Goal: Task Accomplishment & Management: Manage account settings

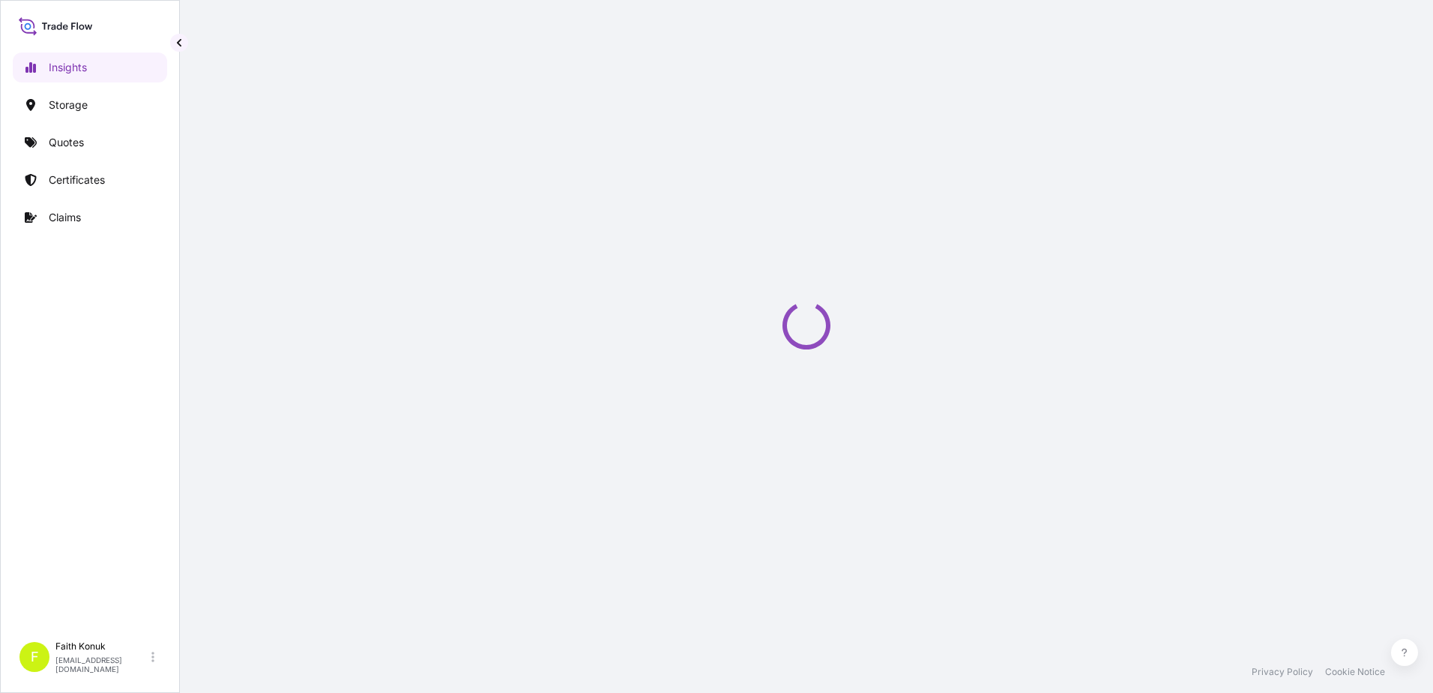
select select "2025"
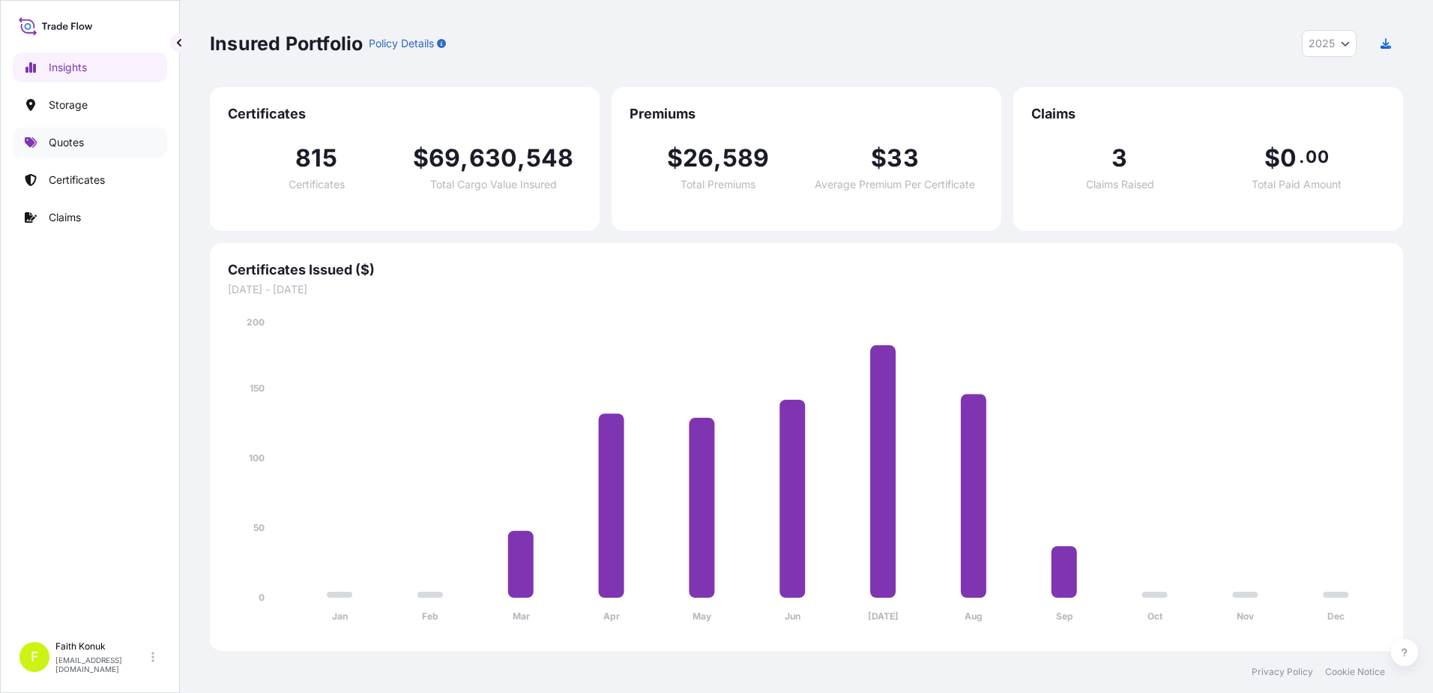
click at [82, 142] on p "Quotes" at bounding box center [66, 142] width 35 height 15
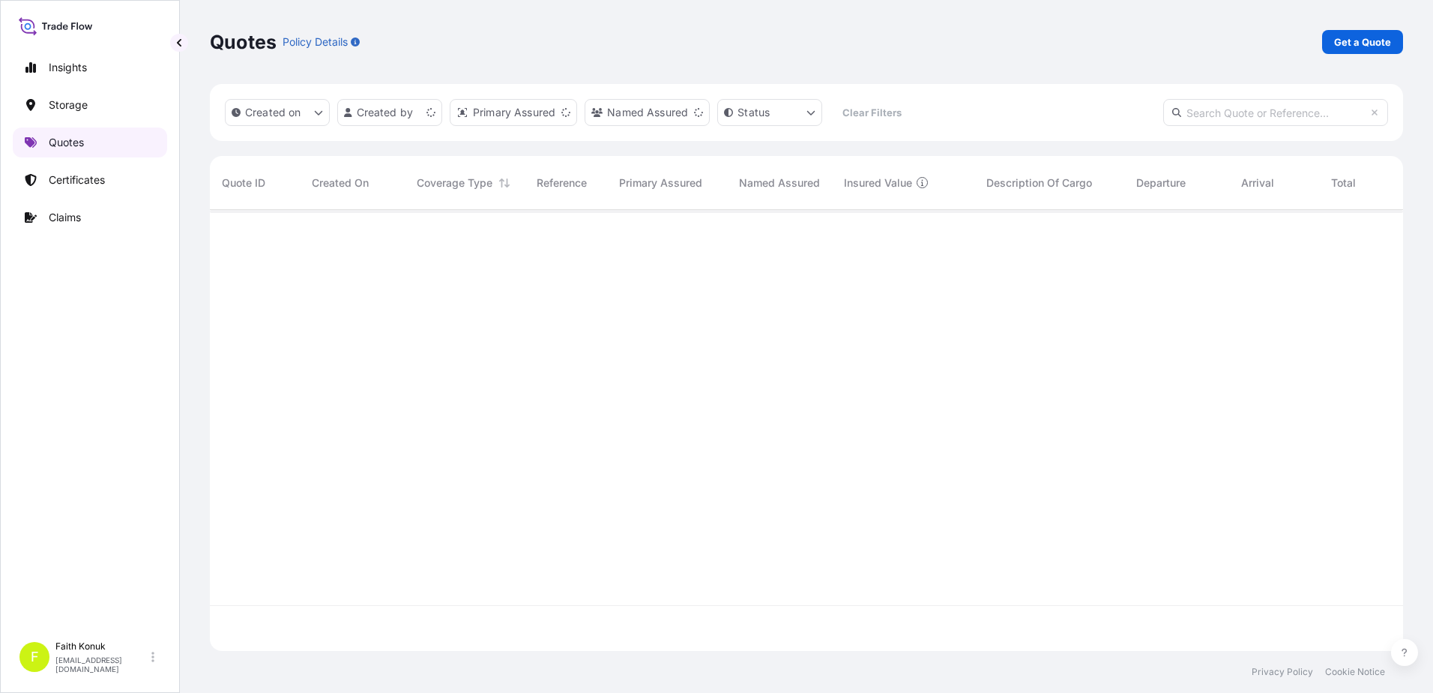
scroll to position [438, 1182]
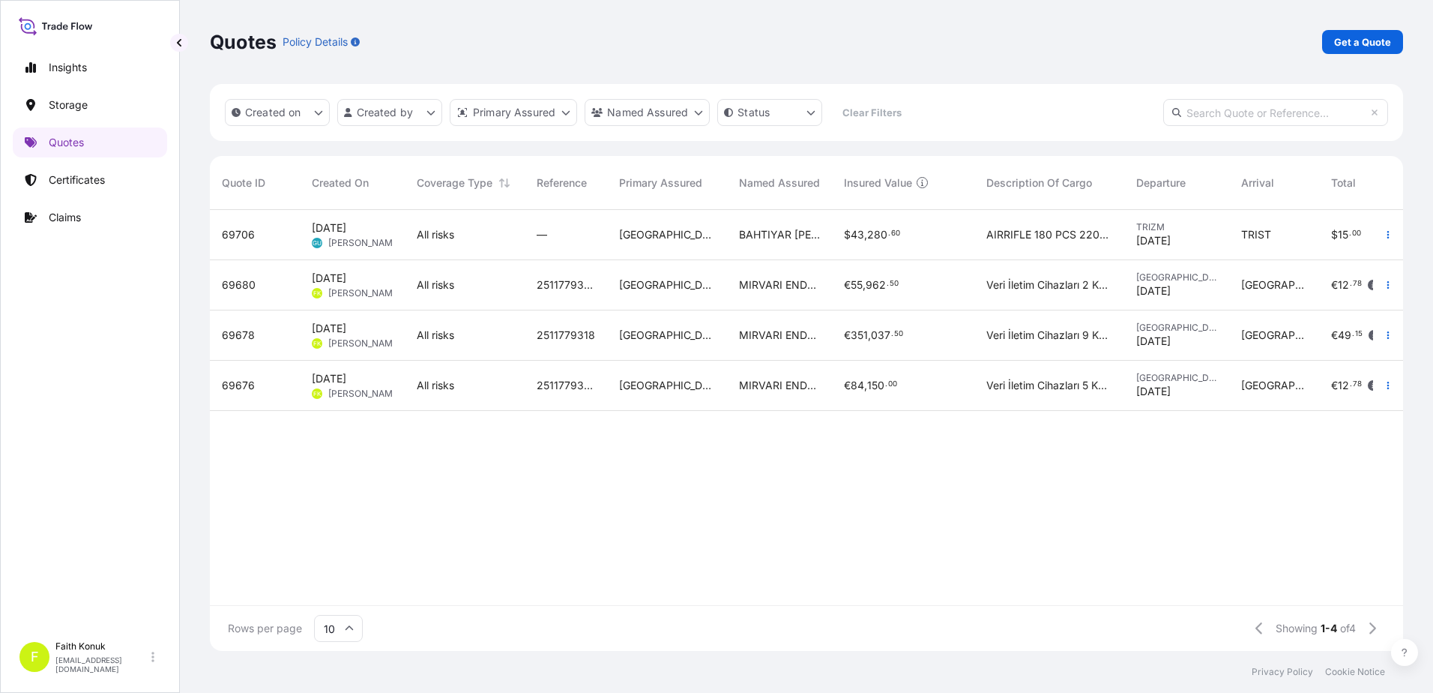
click at [246, 383] on span "69676" at bounding box center [238, 385] width 33 height 15
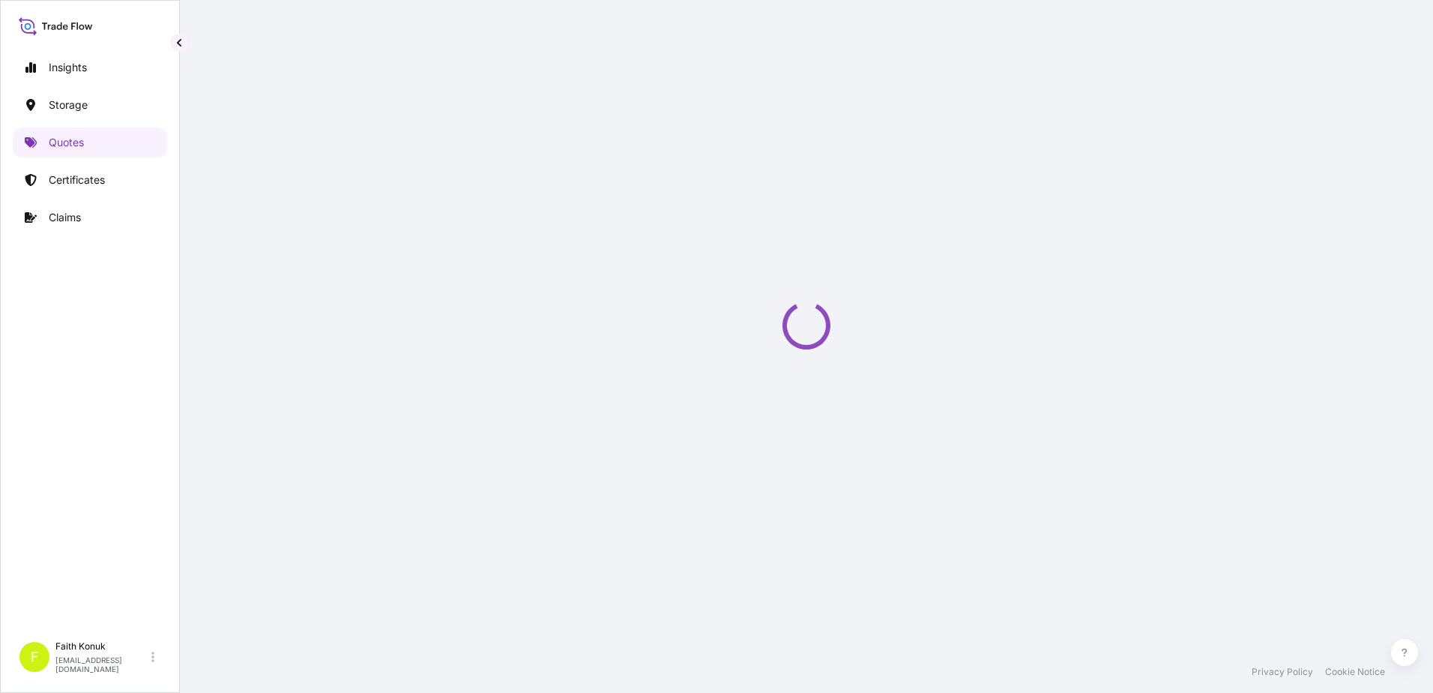
select select "Inland"
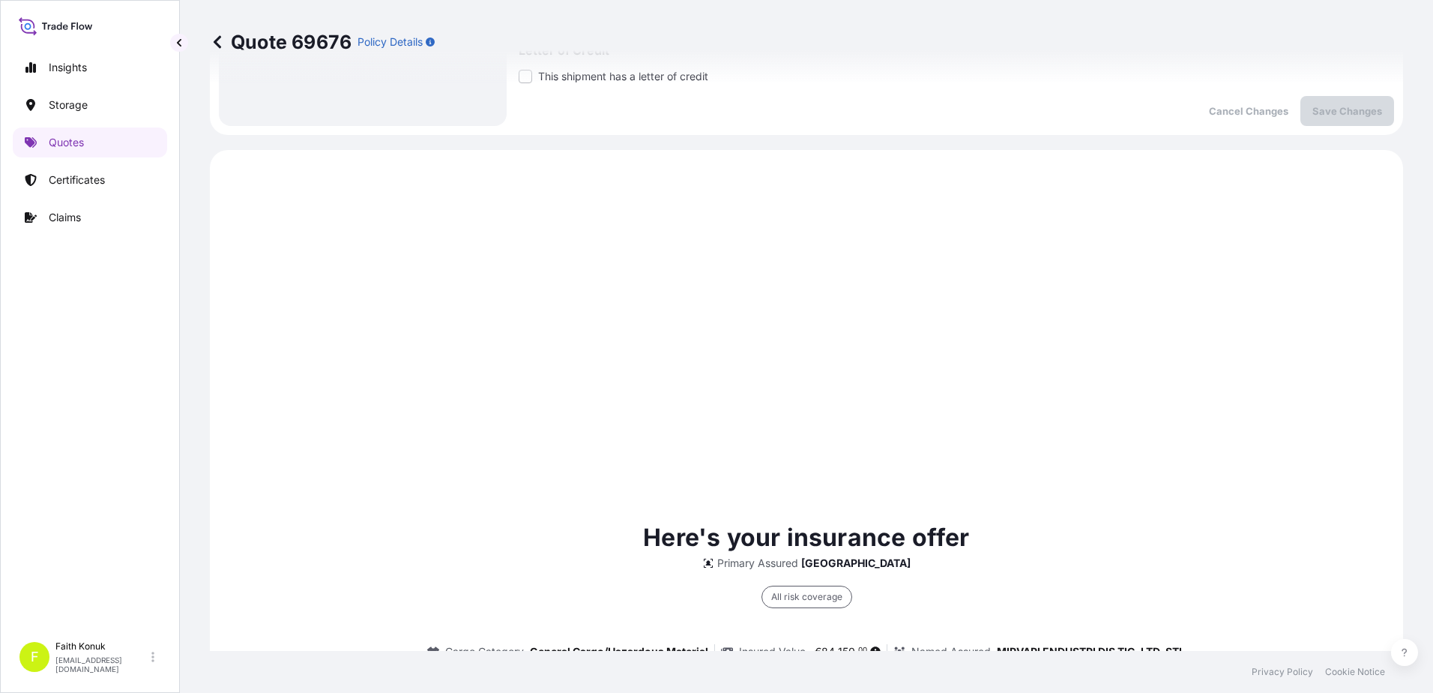
scroll to position [46, 0]
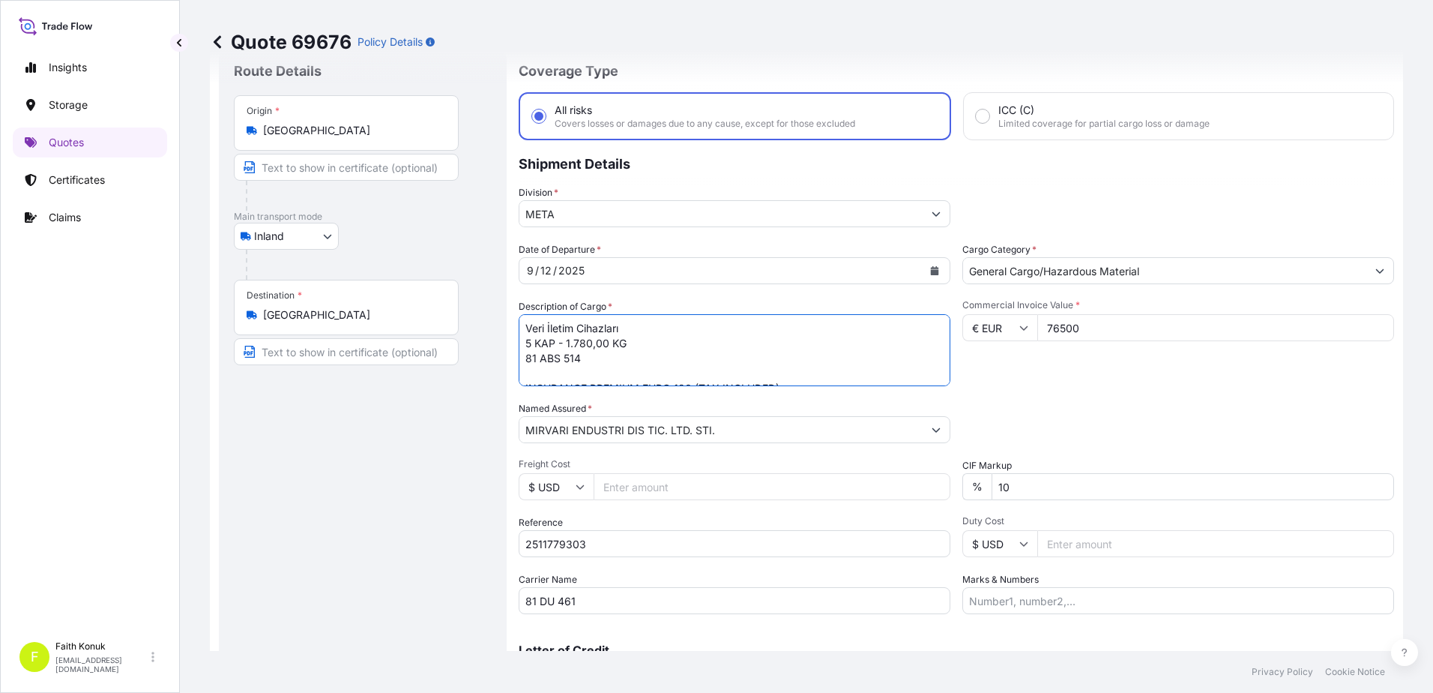
drag, startPoint x: 526, startPoint y: 356, endPoint x: 600, endPoint y: 356, distance: 74.2
click at [600, 356] on textarea "Veri İletim Cihazları 5 KAP - 1.780,00 KG 81 ABS 514 INSURANCE PREMIUM EURO 120…" at bounding box center [735, 350] width 432 height 72
paste textarea "DU 461"
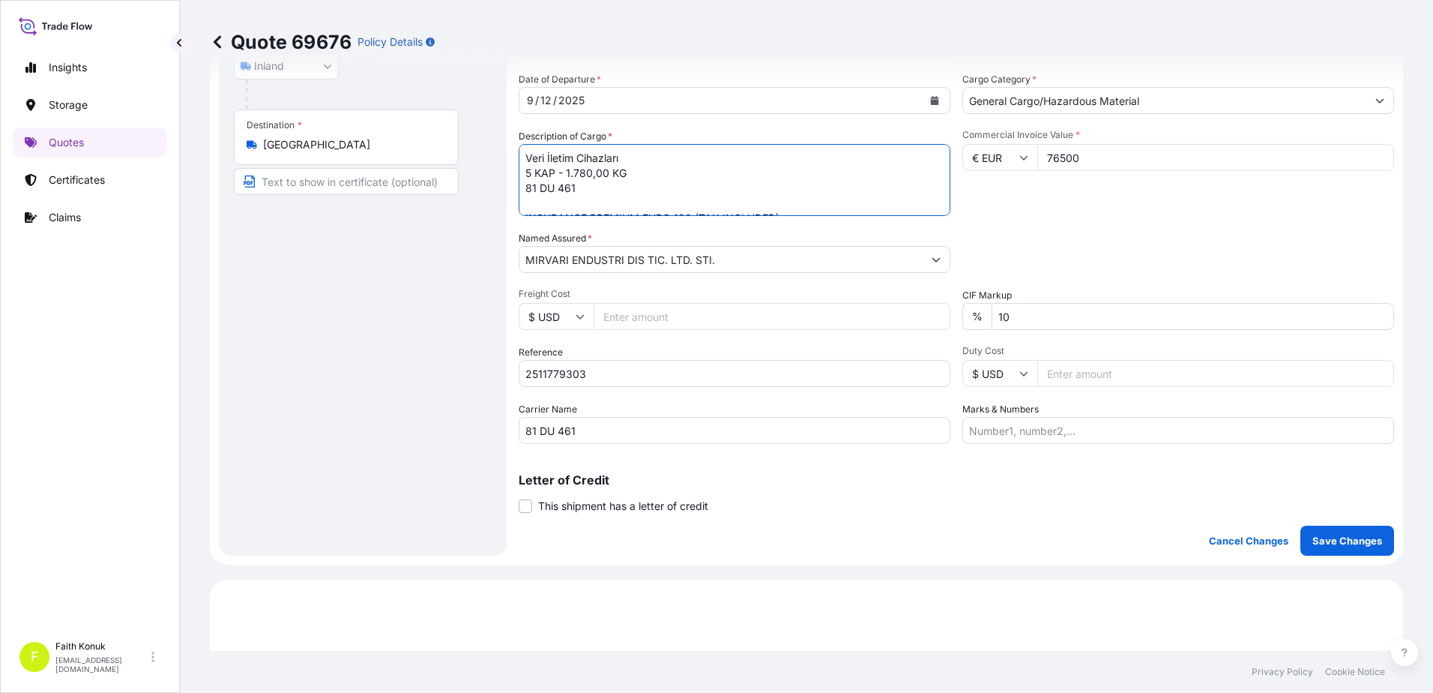
scroll to position [450, 0]
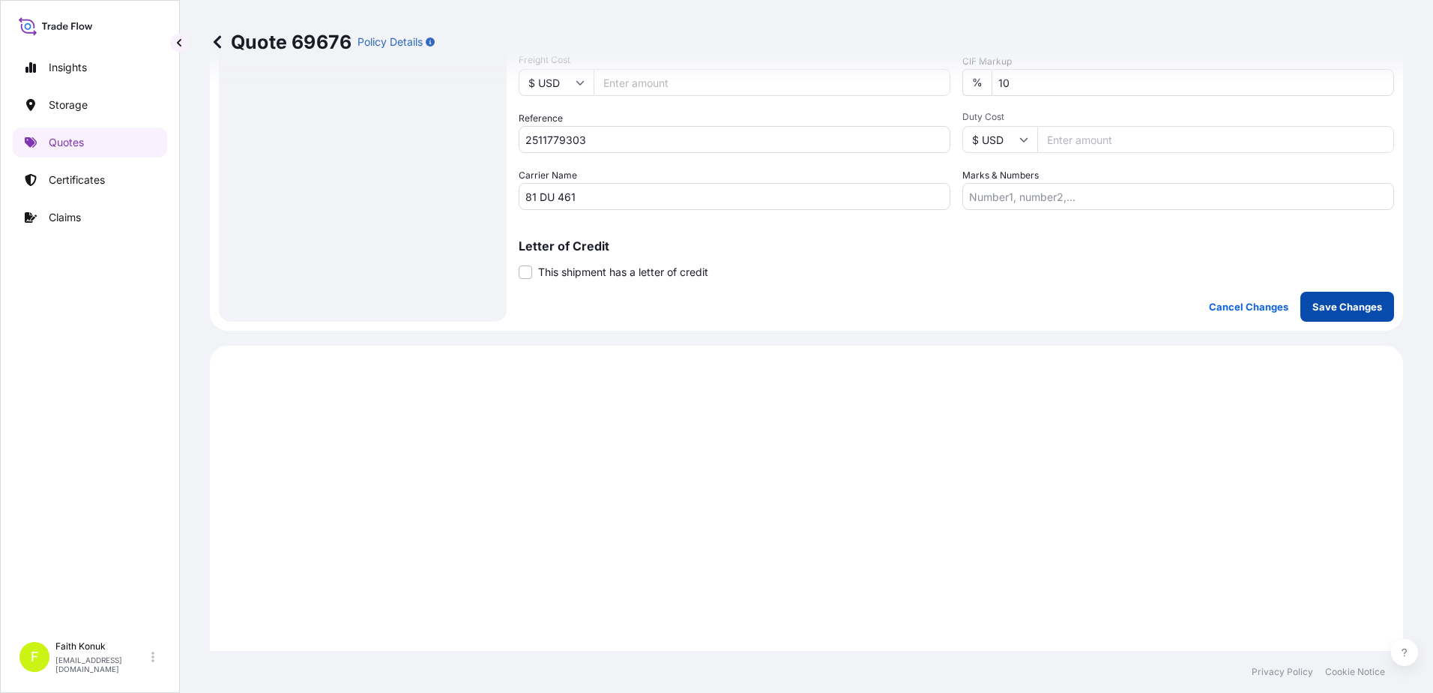
type textarea "Veri İletim Cihazları 5 KAP - 1.780,00 KG 81 DU 461 INSURANCE PREMIUM EURO 120 …"
click at [1354, 304] on p "Save Changes" at bounding box center [1347, 306] width 70 height 15
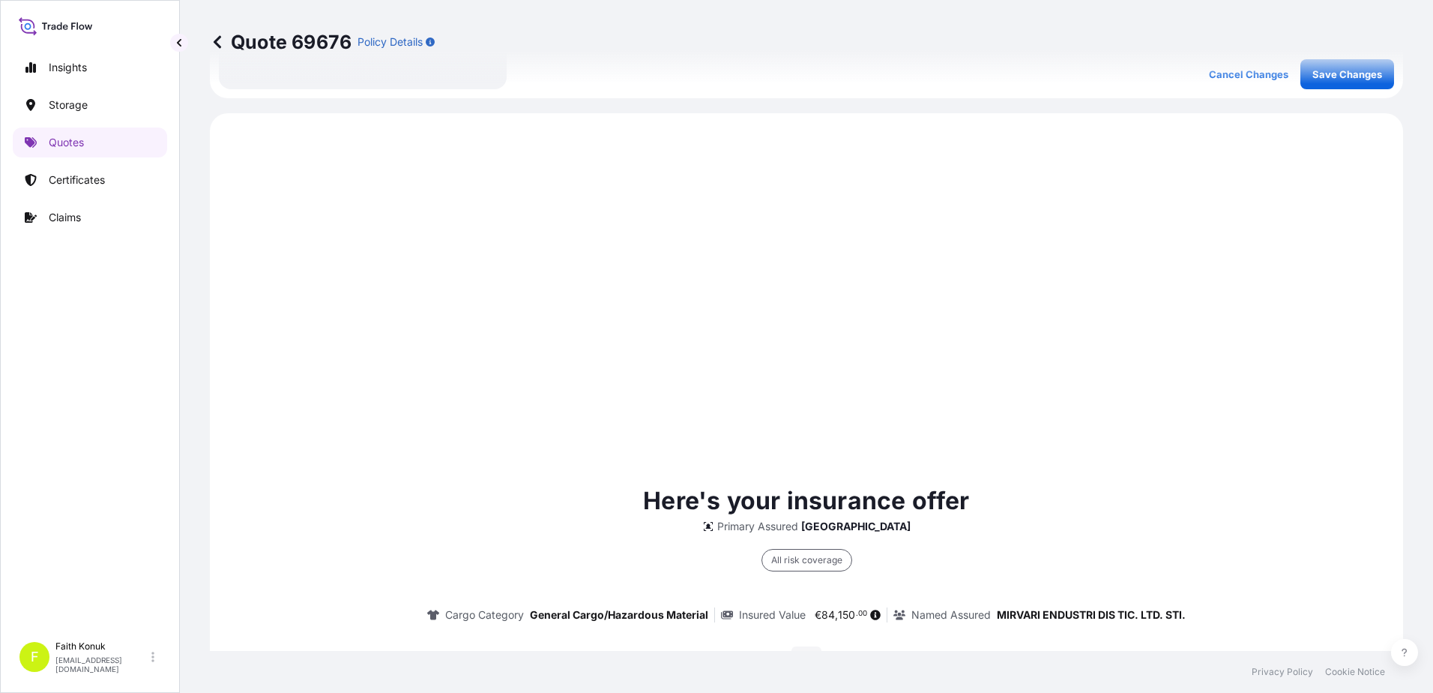
scroll to position [720, 0]
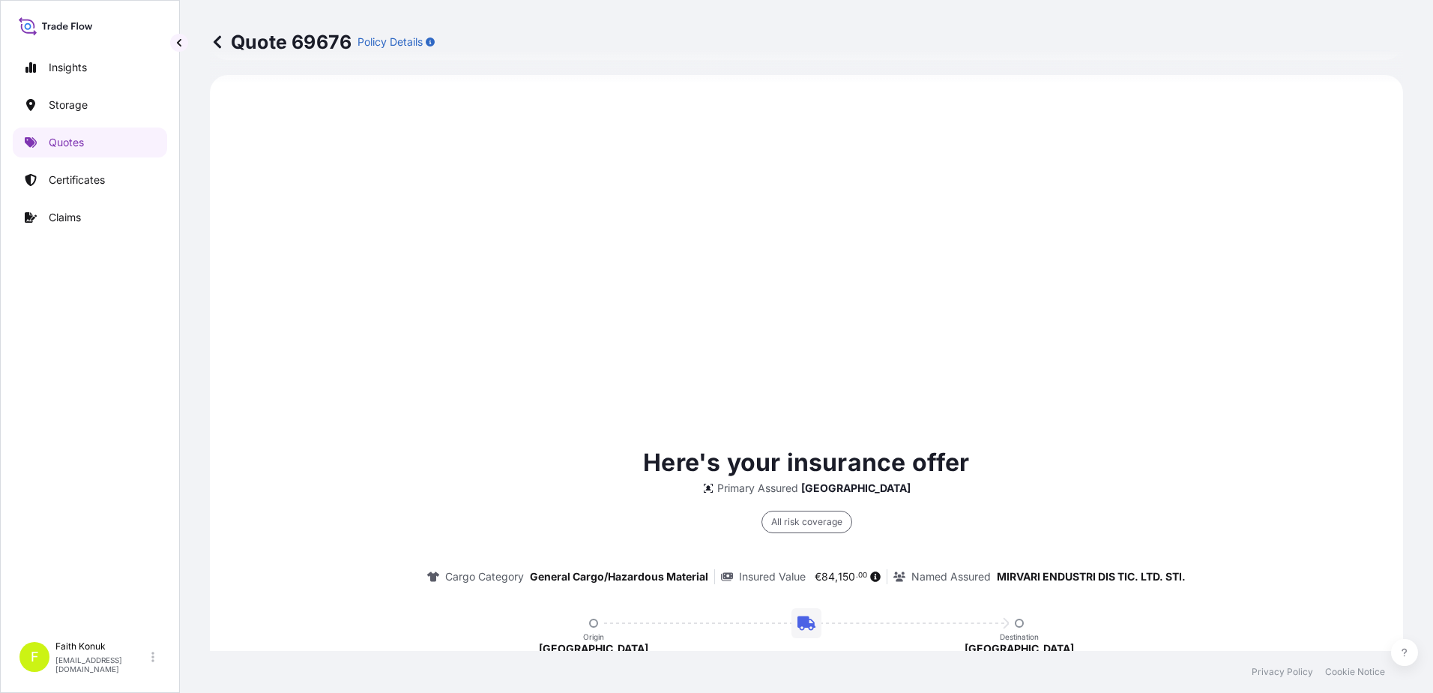
select select "Inland"
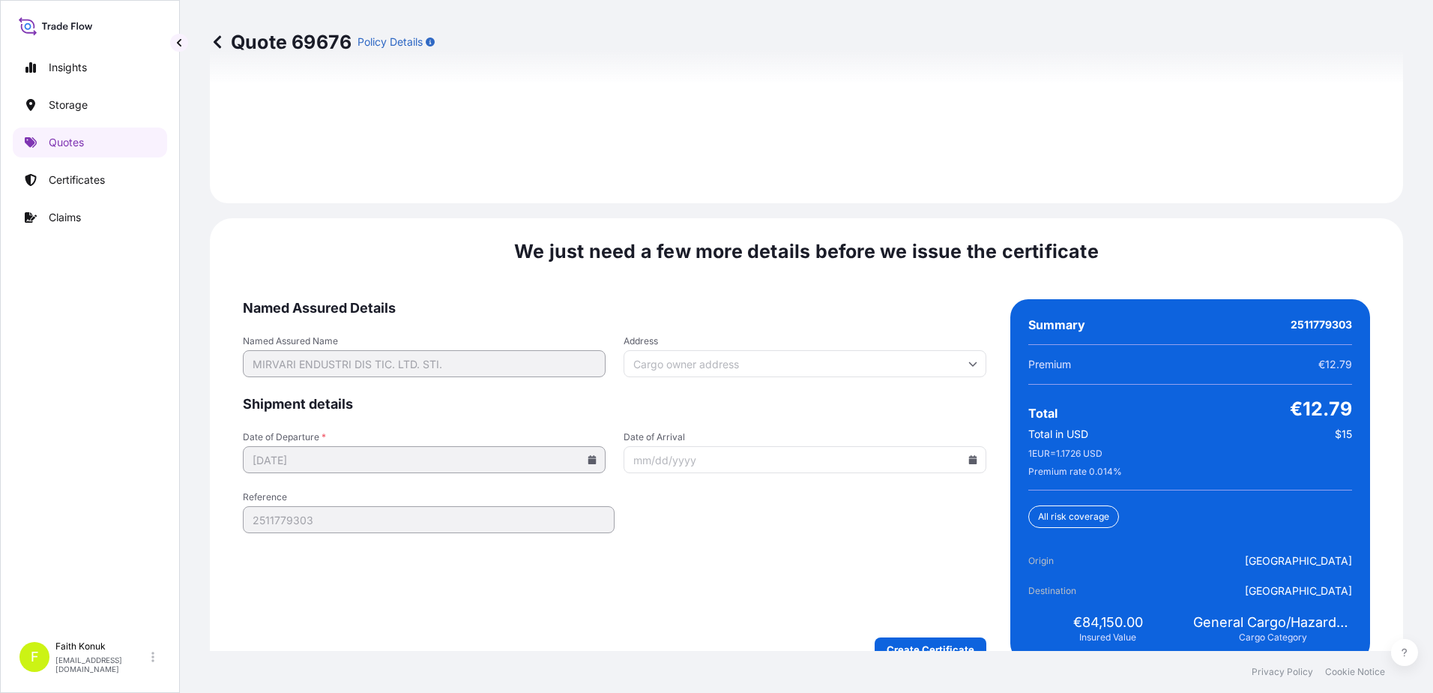
scroll to position [2211, 0]
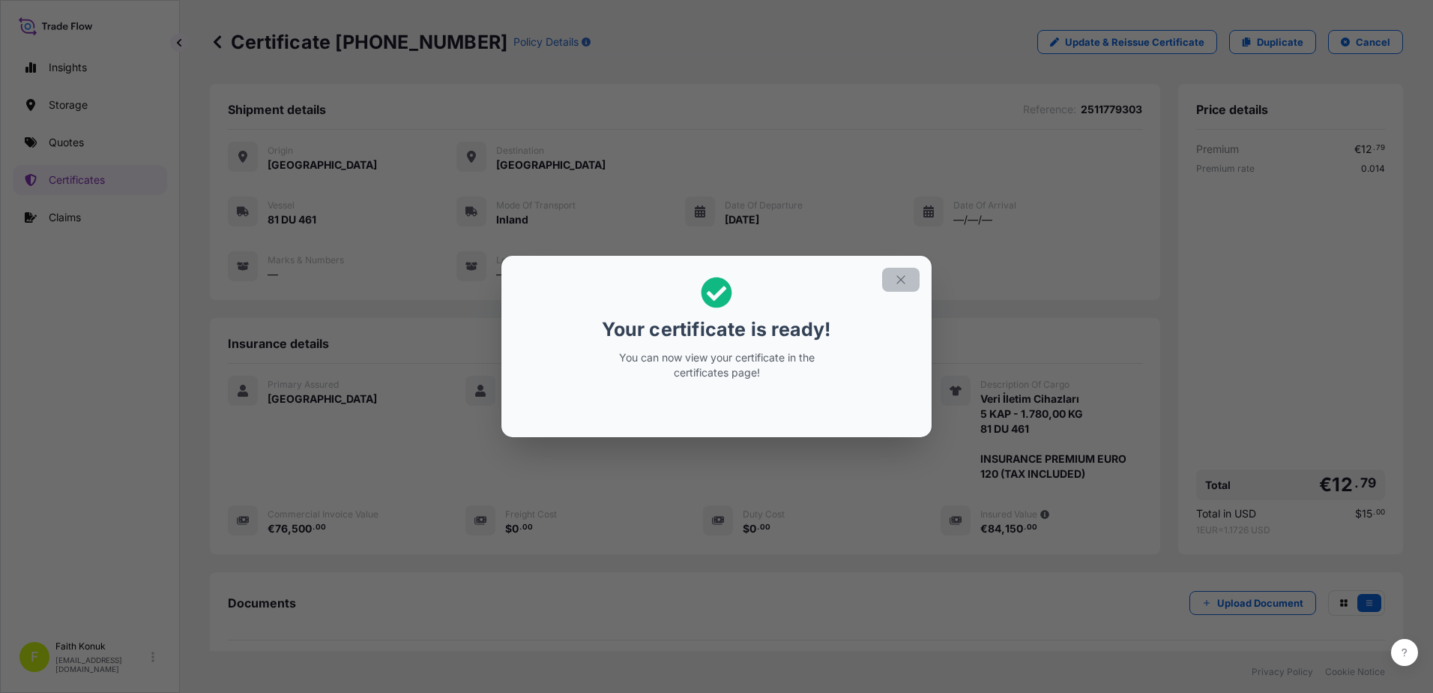
click at [899, 281] on icon "button" at bounding box center [900, 279] width 13 height 13
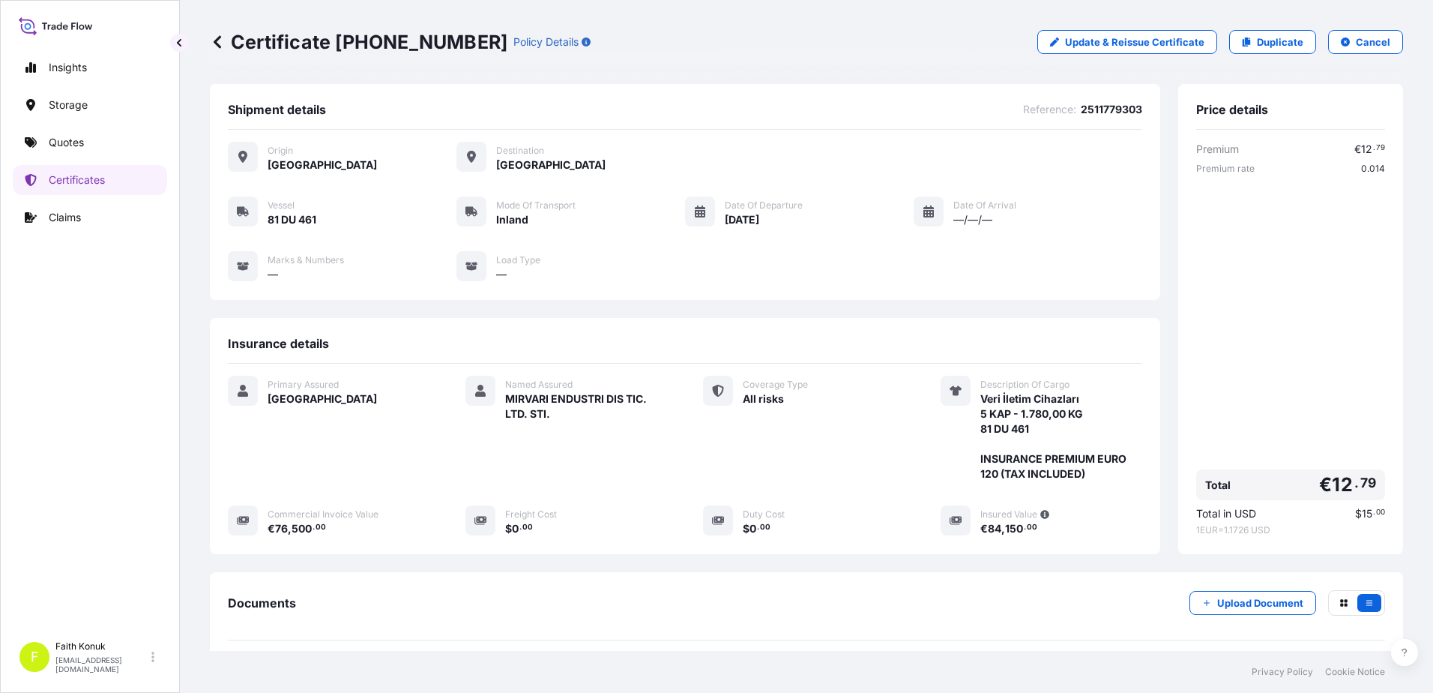
scroll to position [155, 0]
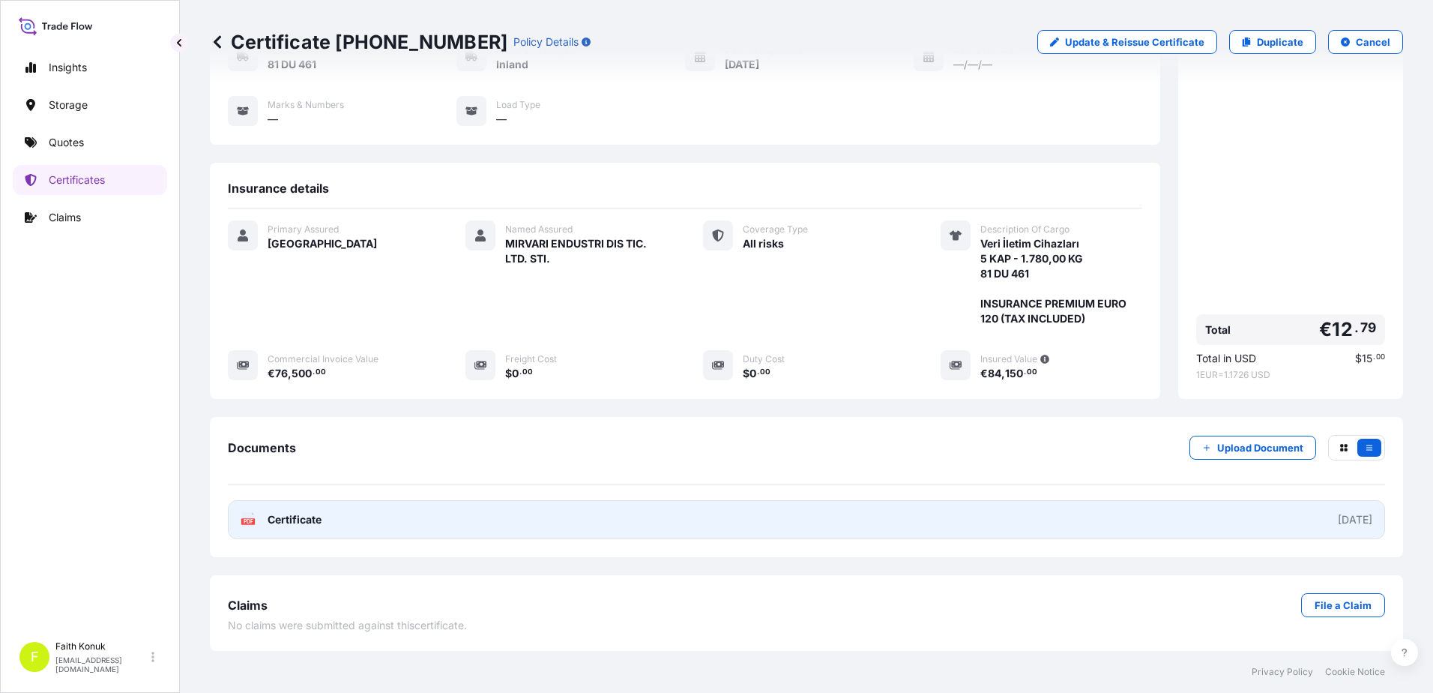
click at [253, 520] on text "PDF" at bounding box center [249, 521] width 10 height 5
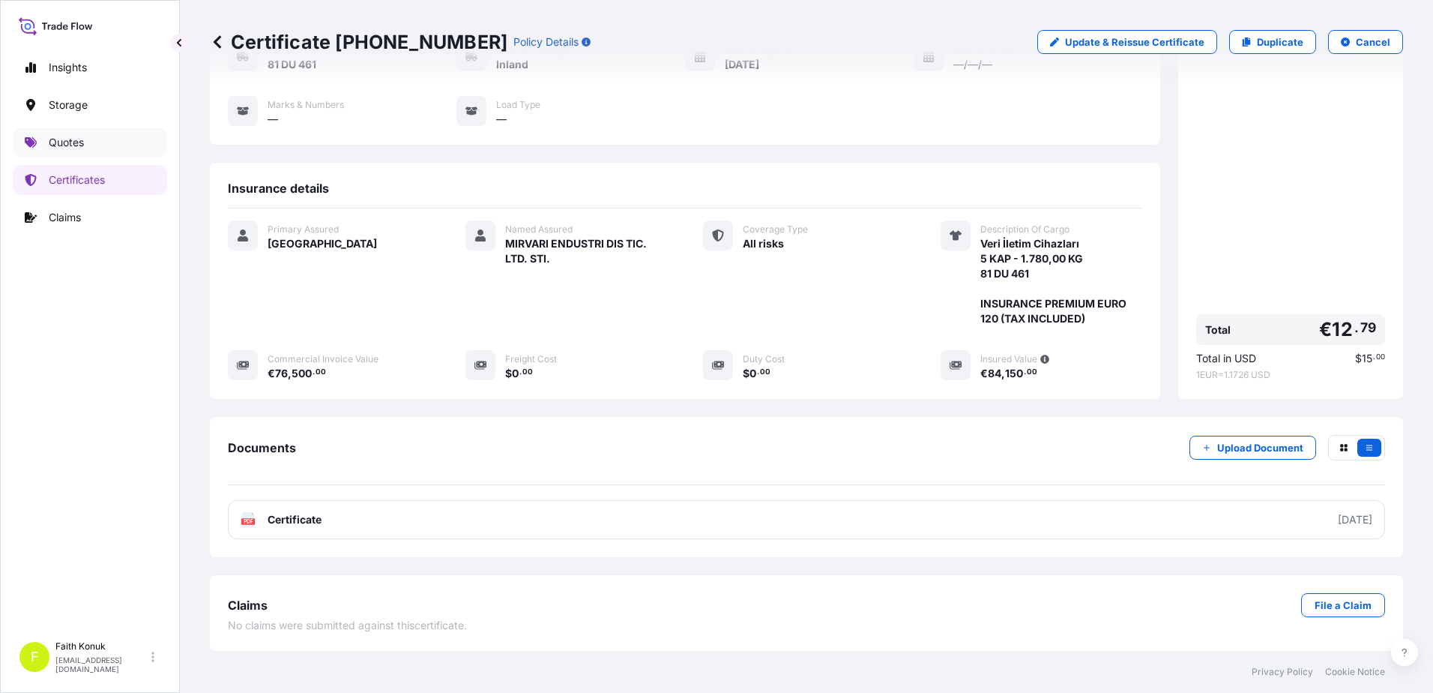
click at [80, 141] on p "Quotes" at bounding box center [66, 142] width 35 height 15
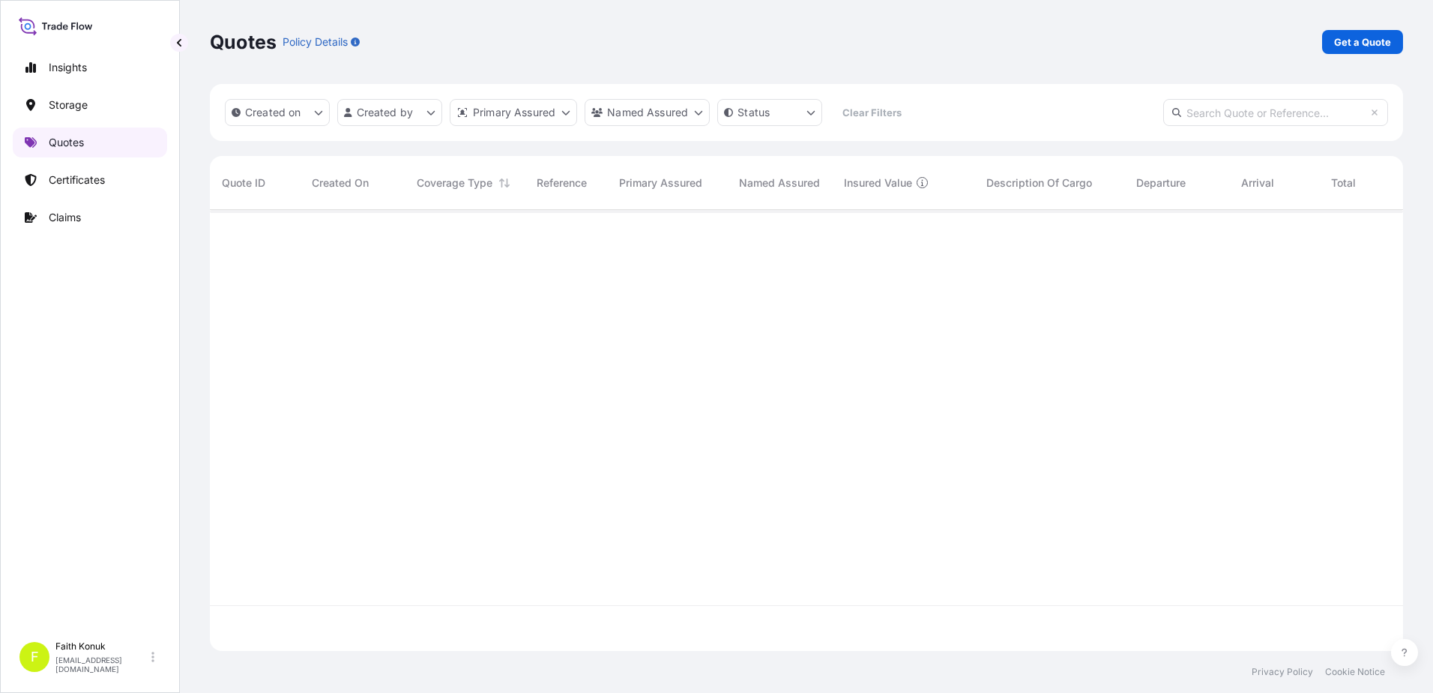
scroll to position [438, 1182]
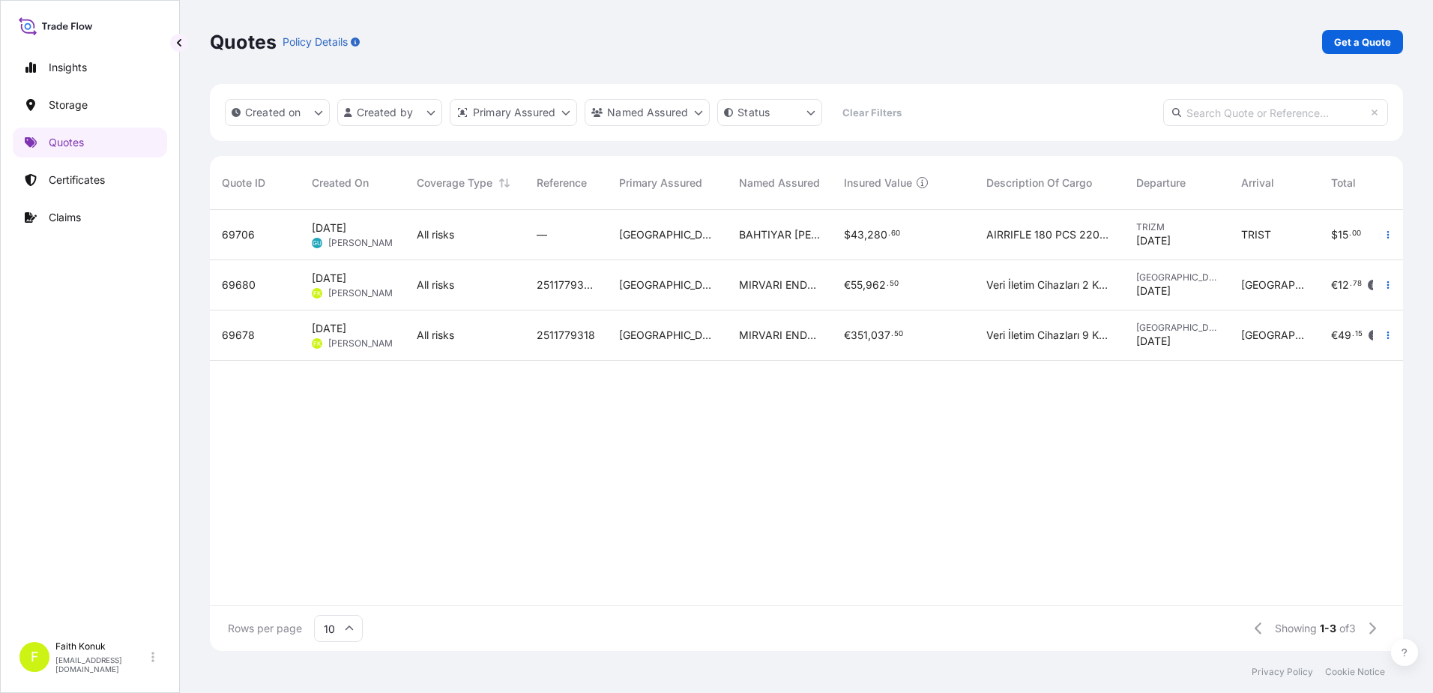
click at [250, 341] on span "69678" at bounding box center [238, 335] width 33 height 15
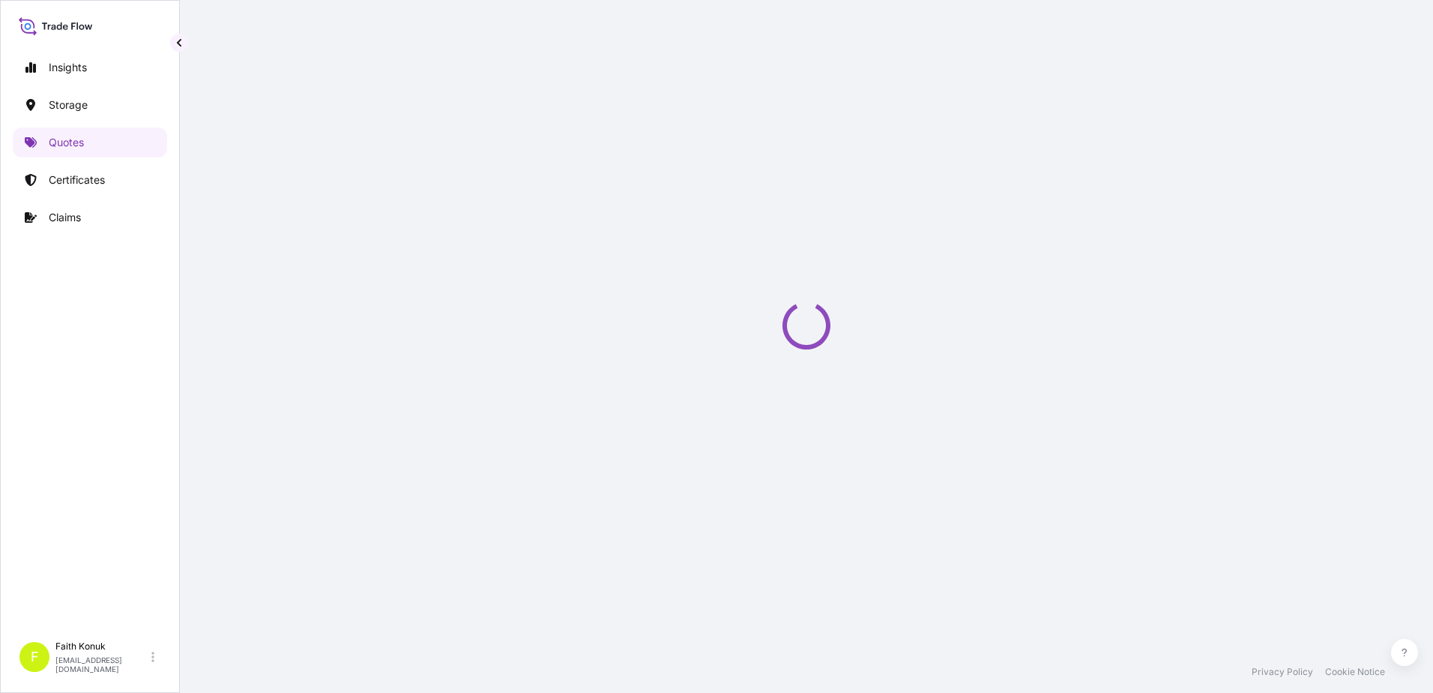
select select "Inland"
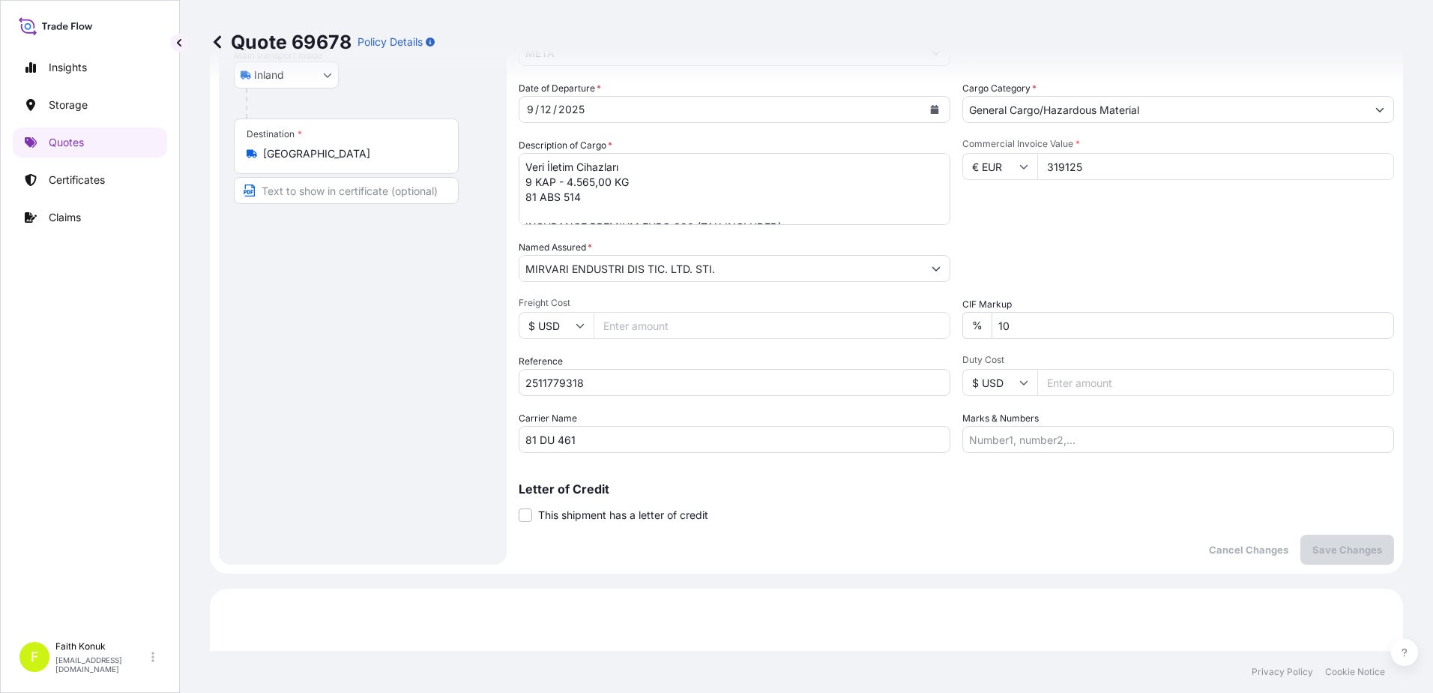
scroll to position [121, 0]
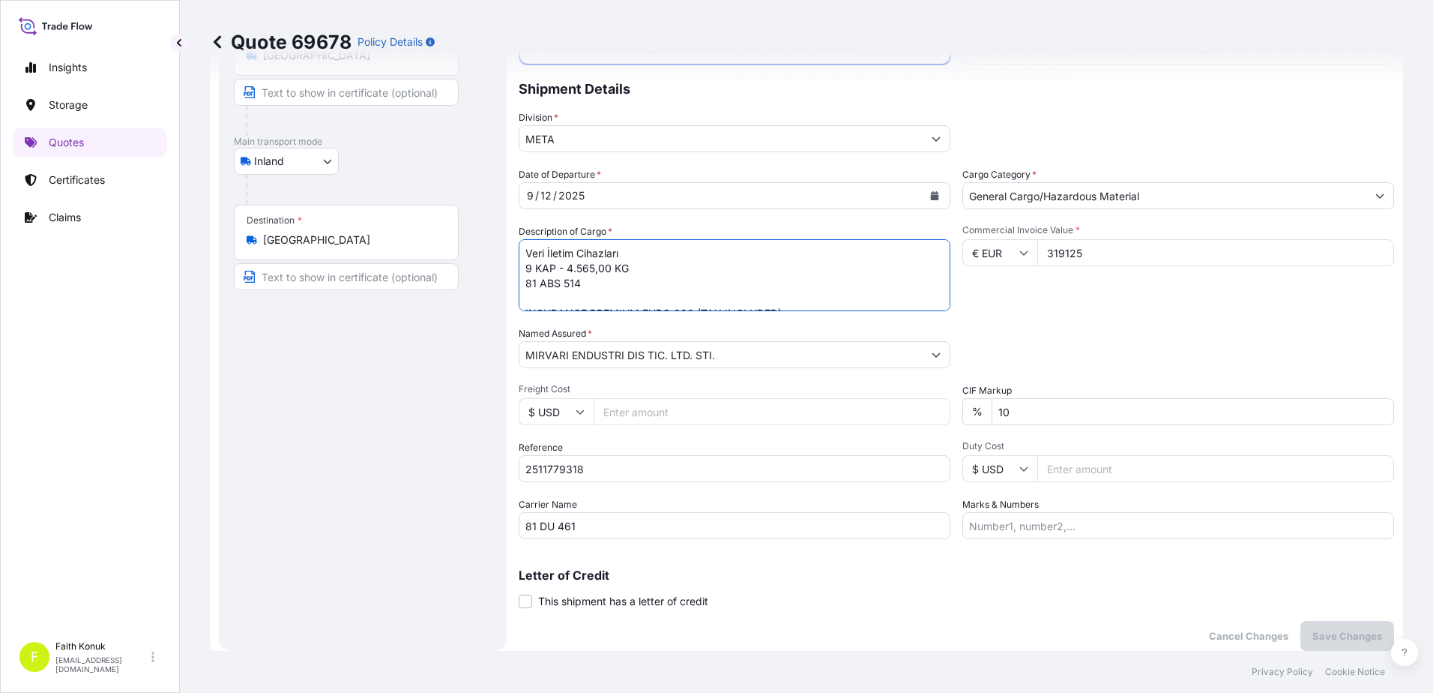
drag, startPoint x: 525, startPoint y: 279, endPoint x: 662, endPoint y: 280, distance: 137.2
click at [662, 280] on textarea "Veri İletim Cihazları 9 KAP - 4.565,00 KG 81 ABS 514 INSURANCE PREMIUM EURO 320…" at bounding box center [735, 275] width 432 height 72
paste textarea "DU 461"
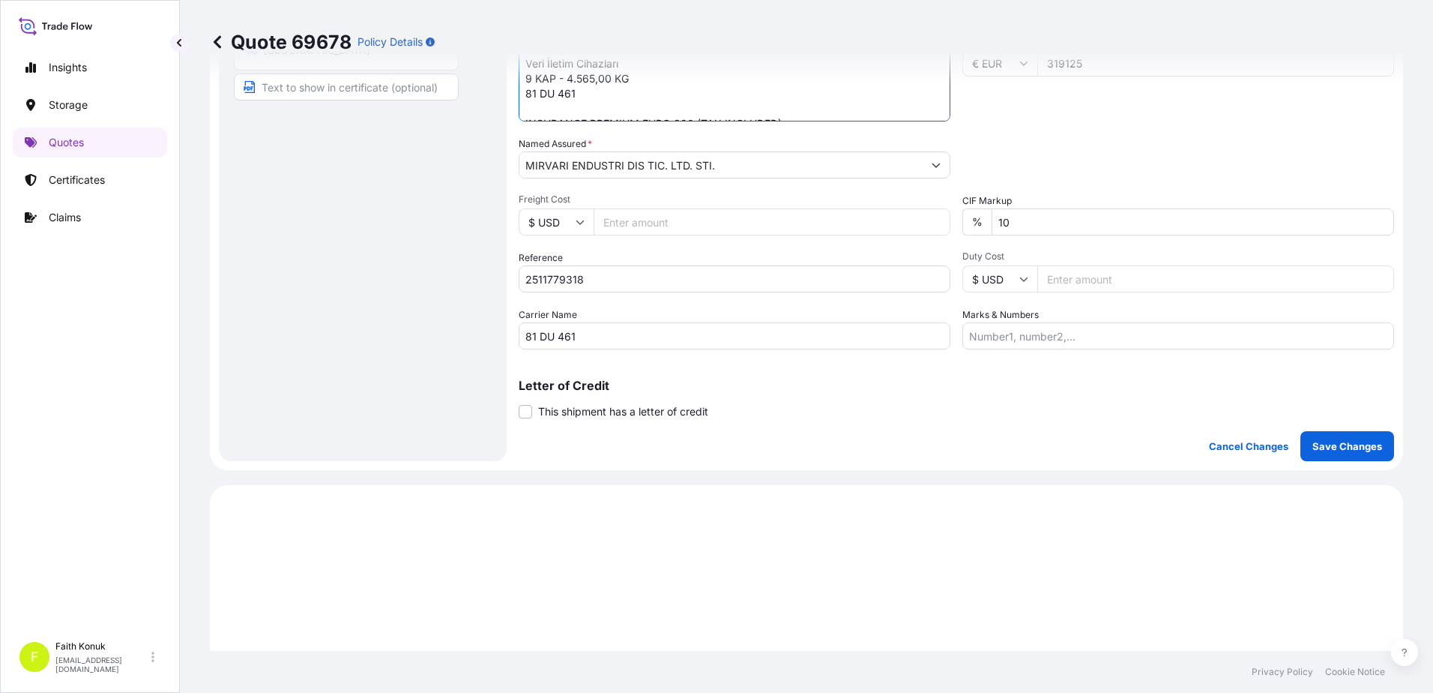
scroll to position [570, 0]
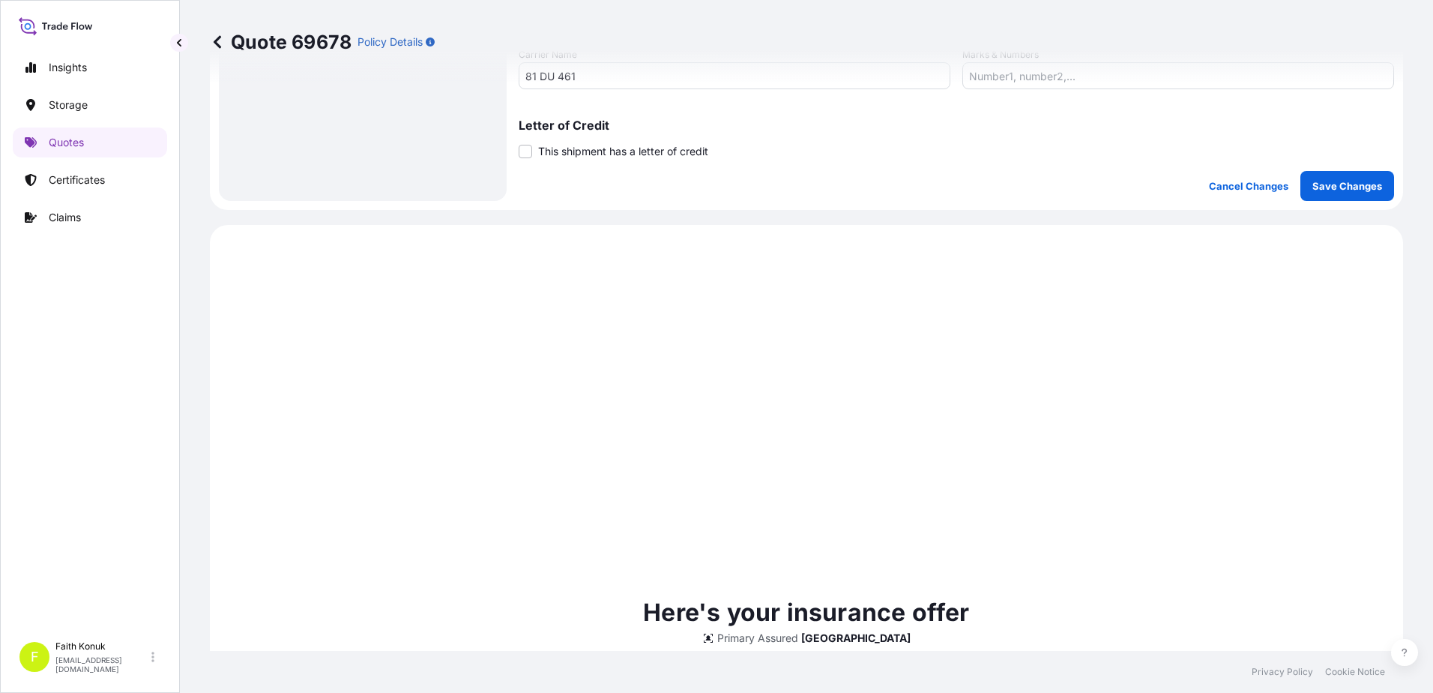
type textarea "Veri İletim Cihazları 9 KAP - 4.565,00 KG 81 DU 461 INSURANCE PREMIUM EURO 320 …"
click at [1362, 185] on p "Save Changes" at bounding box center [1347, 185] width 70 height 15
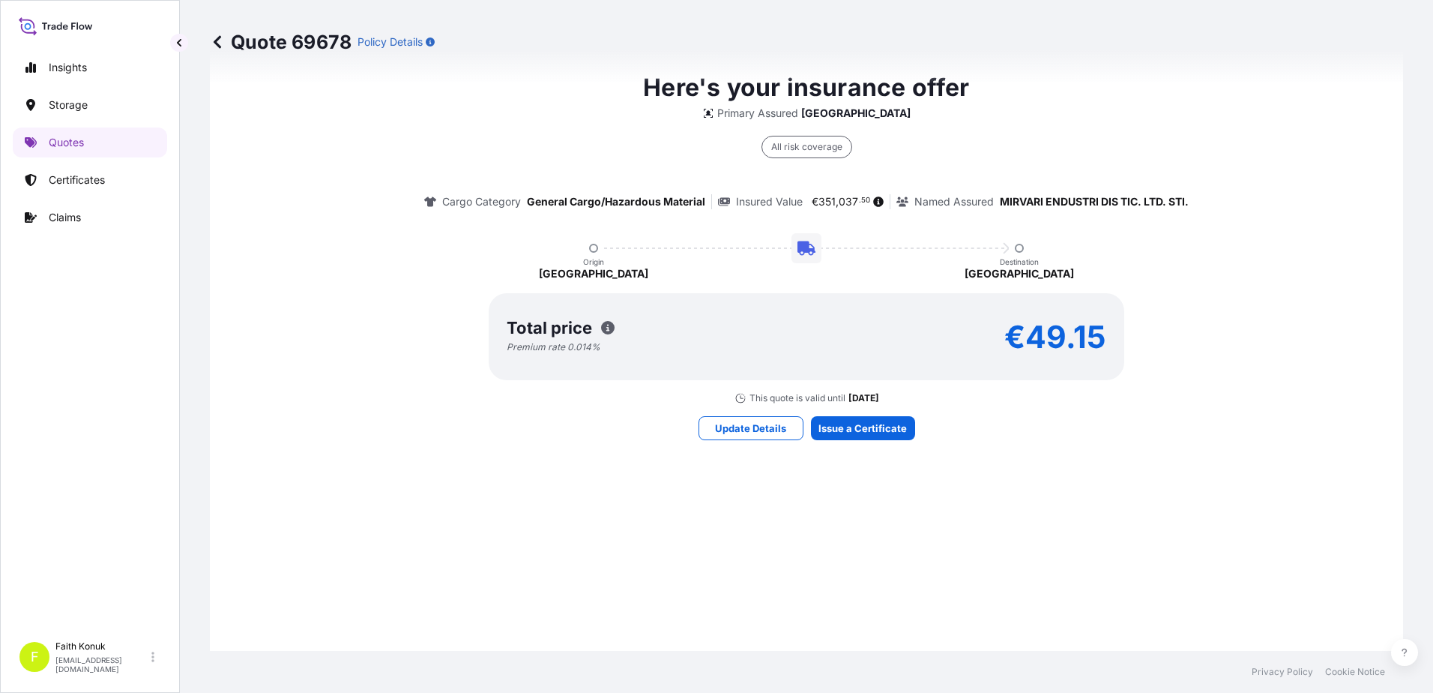
select select "Inland"
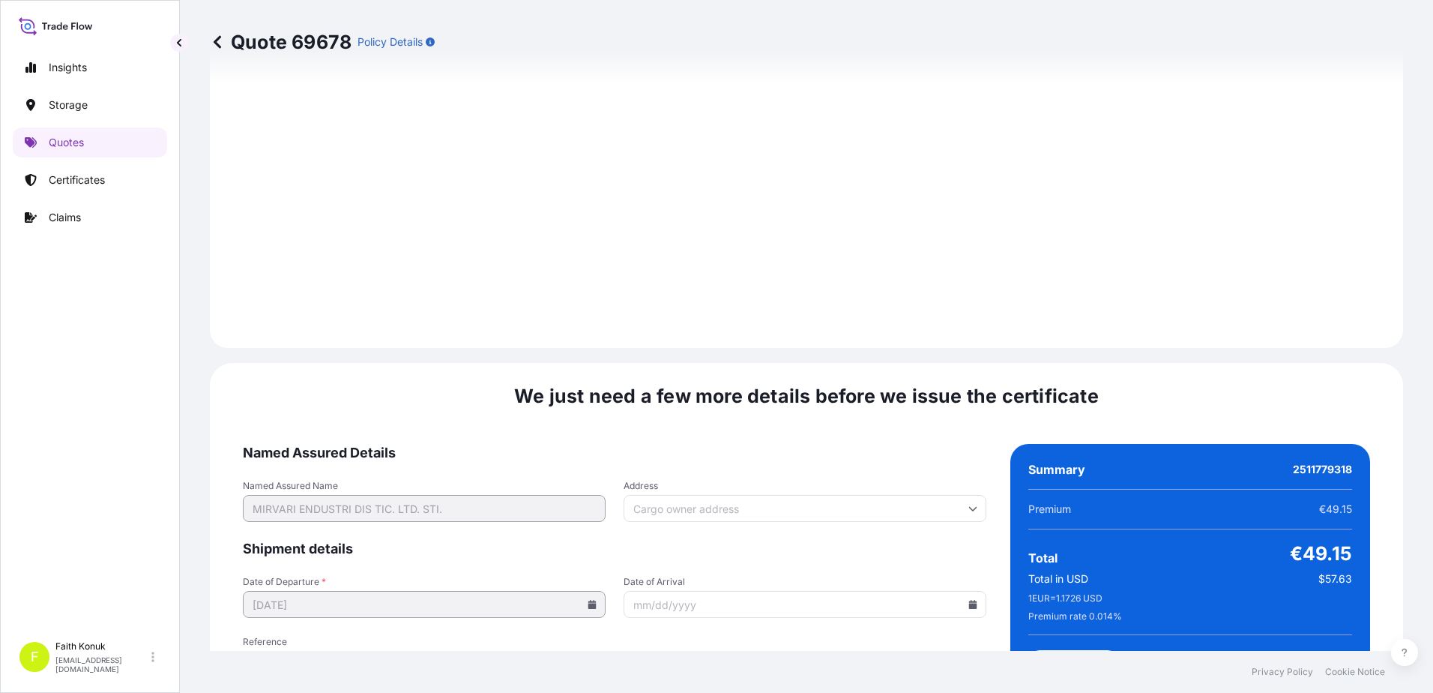
scroll to position [2211, 0]
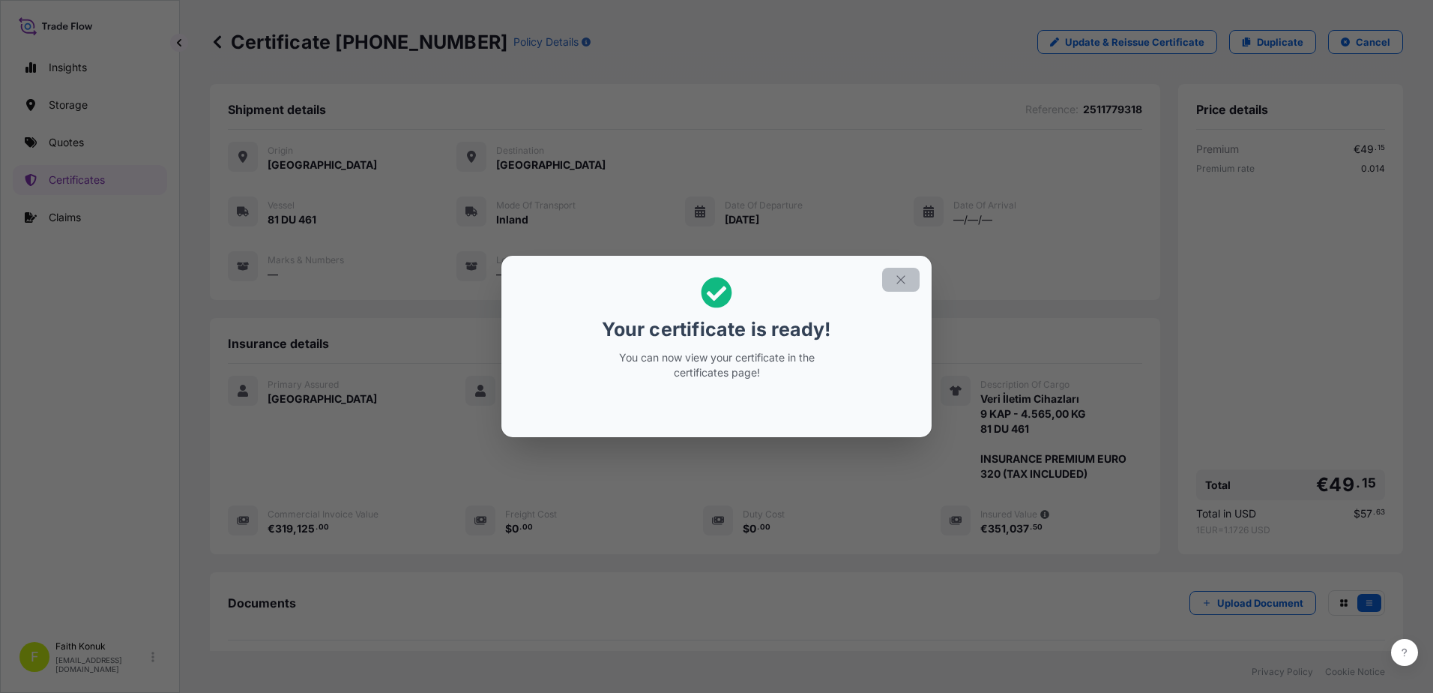
click at [905, 275] on icon "button" at bounding box center [900, 279] width 13 height 13
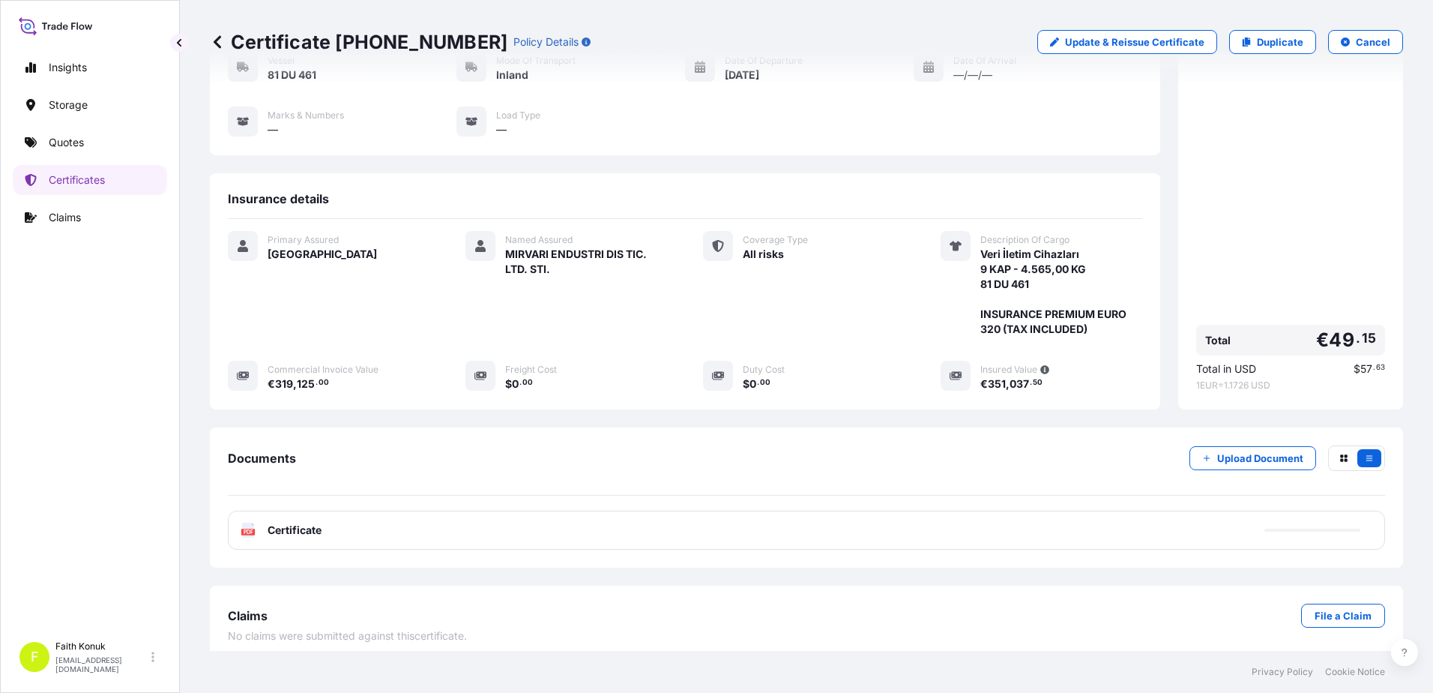
scroll to position [155, 0]
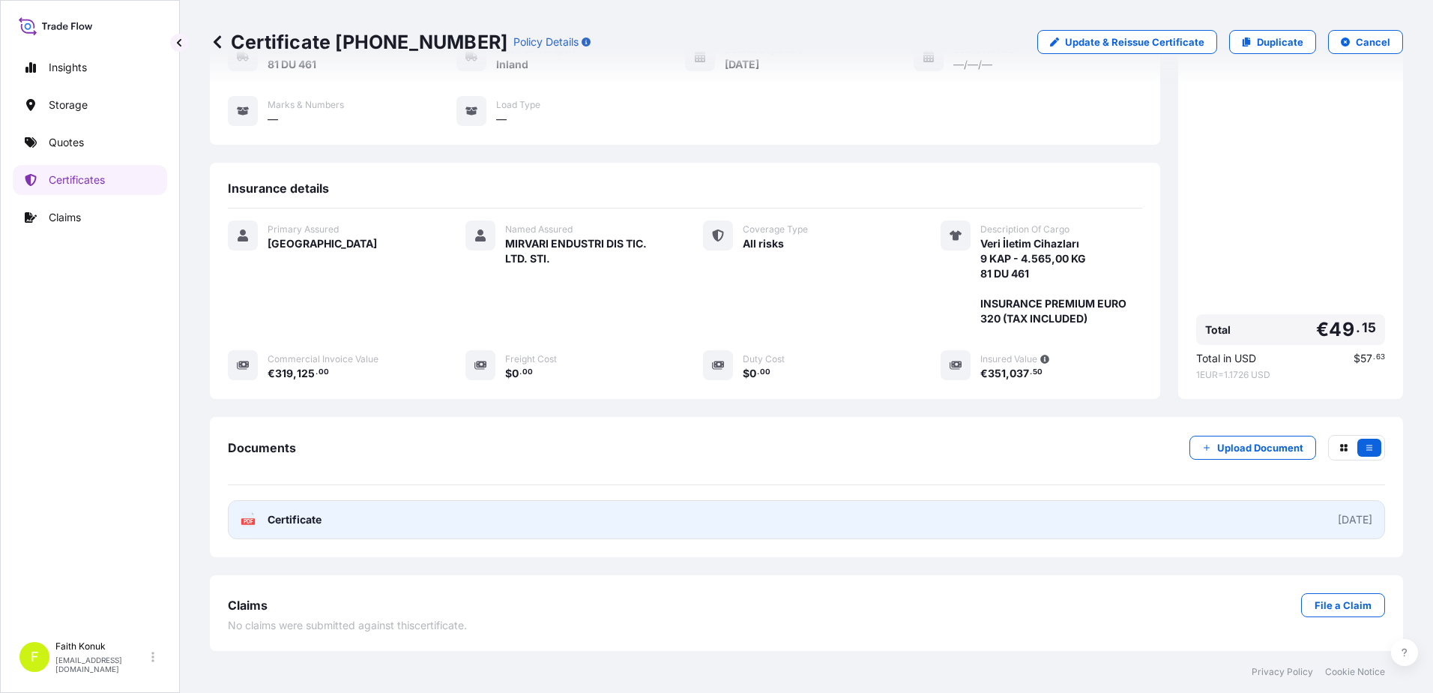
click at [301, 520] on span "Certificate" at bounding box center [295, 519] width 54 height 15
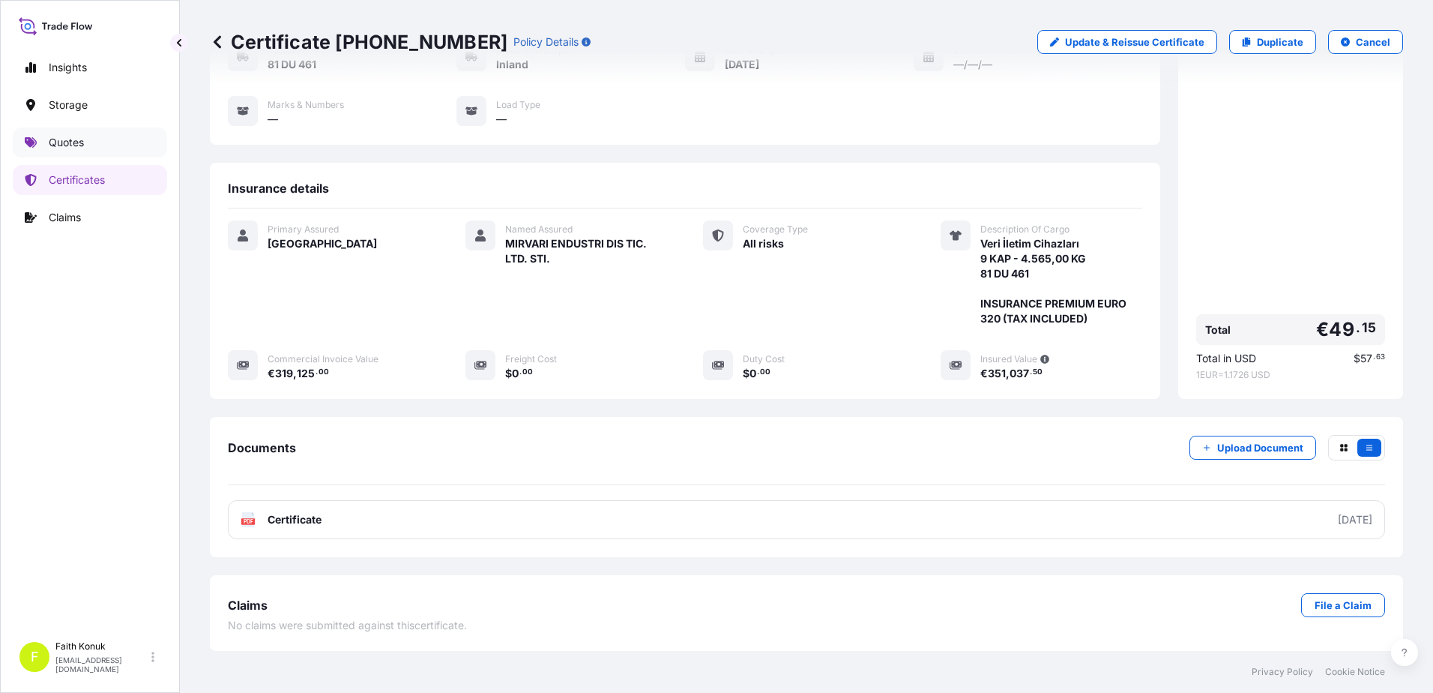
click at [73, 143] on p "Quotes" at bounding box center [66, 142] width 35 height 15
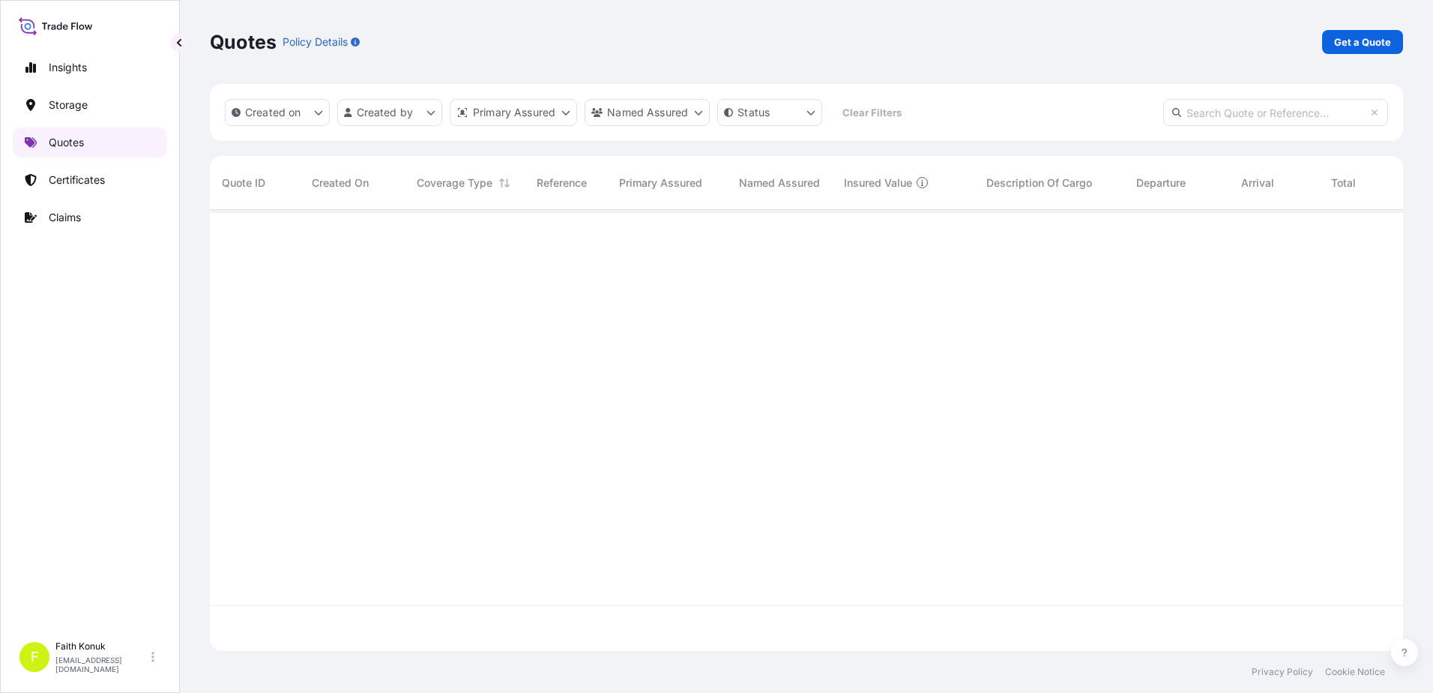
scroll to position [438, 1182]
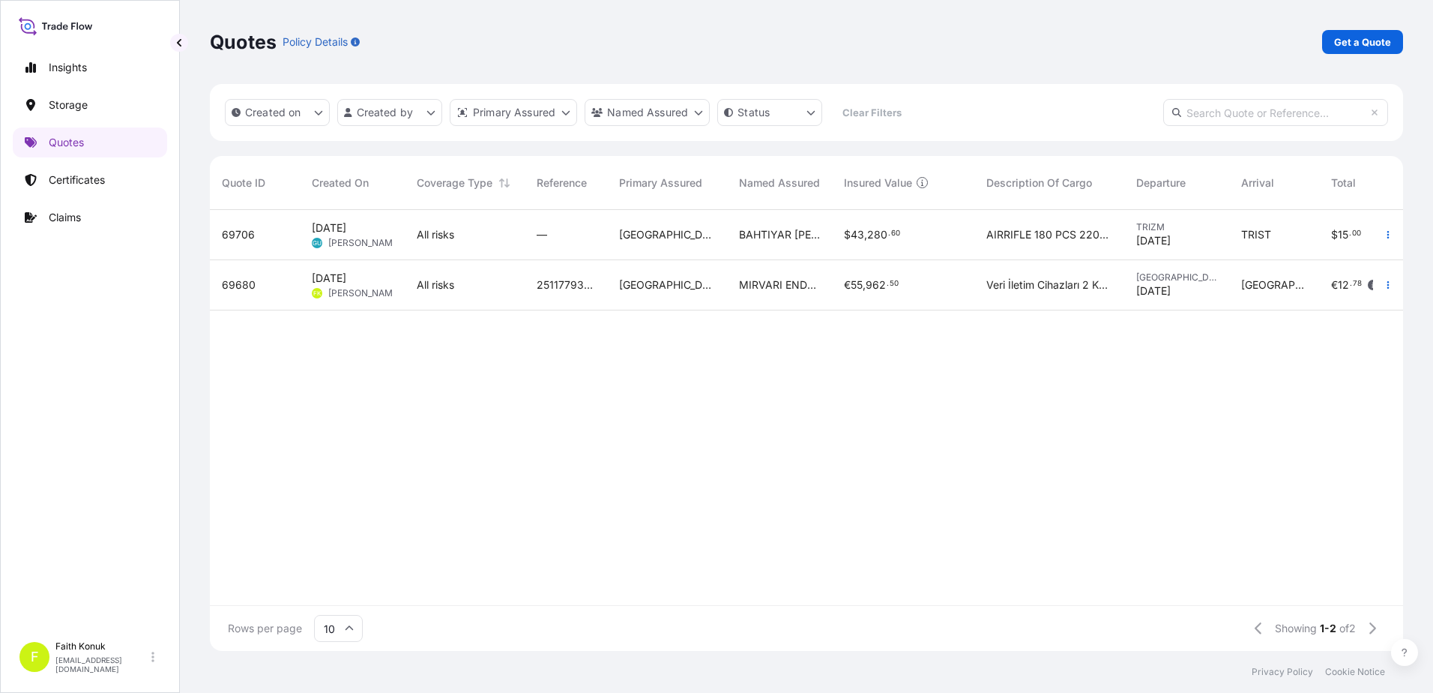
click at [357, 286] on span "Sep 12, 2025 FK Faith Konuk" at bounding box center [352, 285] width 81 height 28
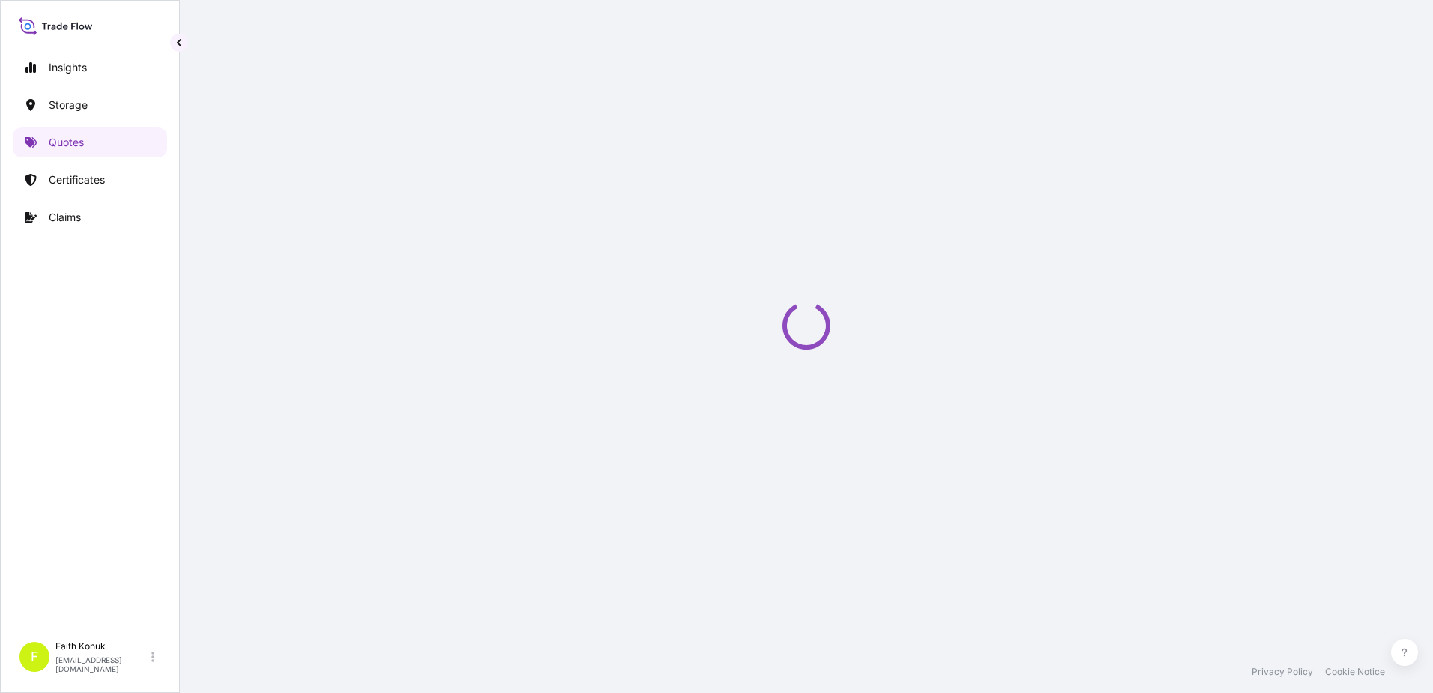
select select "Inland"
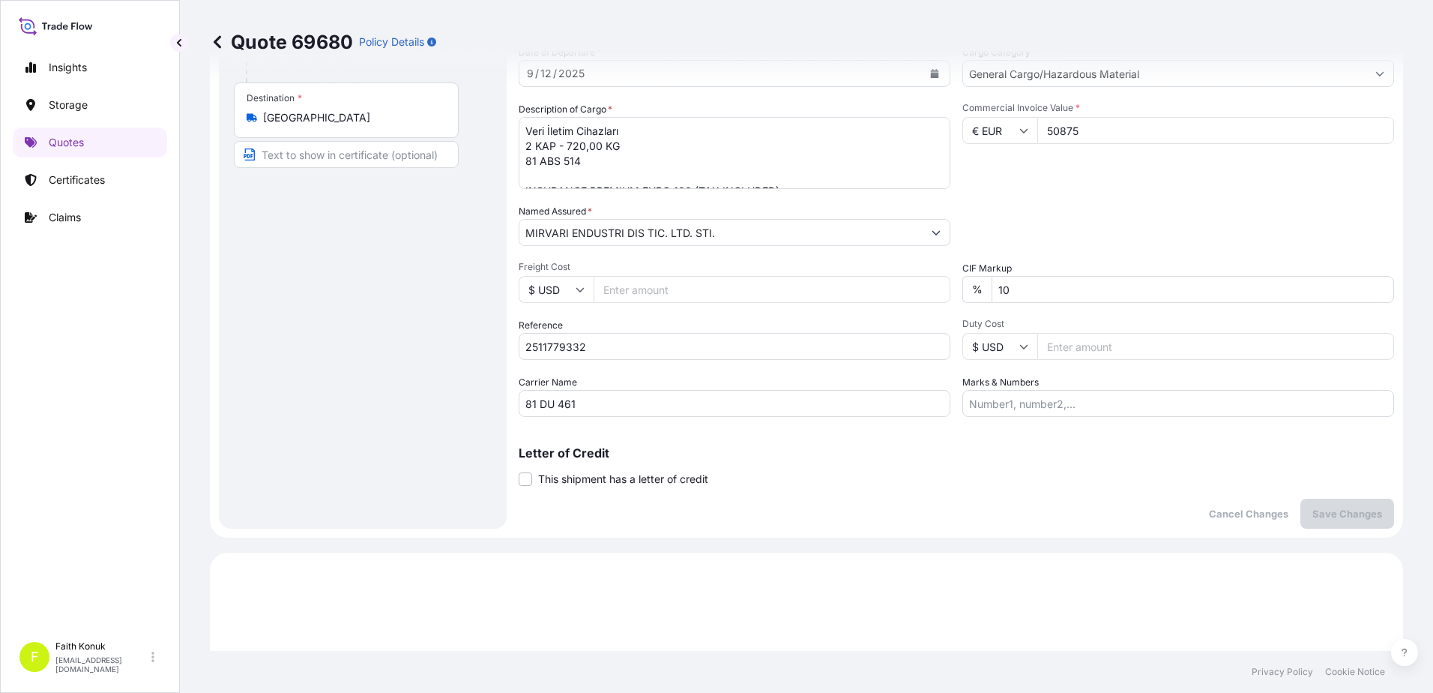
scroll to position [46, 0]
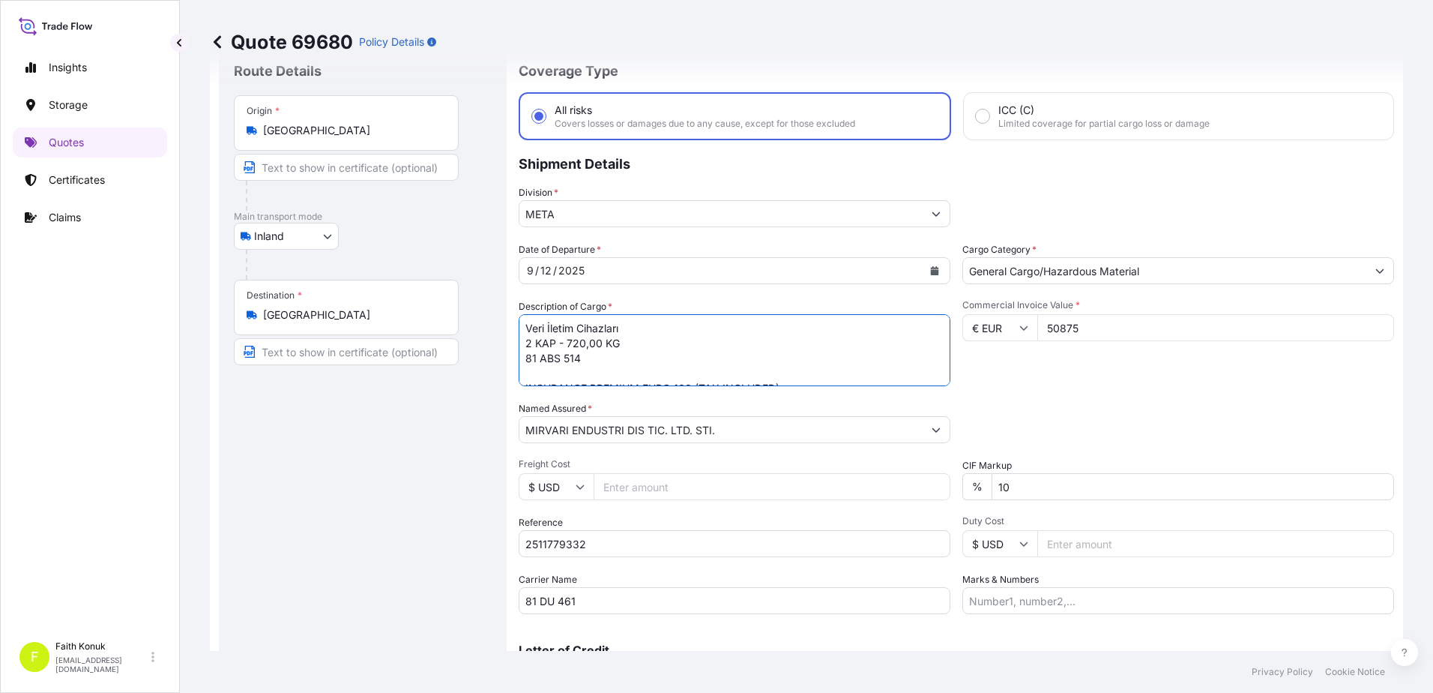
drag, startPoint x: 586, startPoint y: 360, endPoint x: 496, endPoint y: 356, distance: 90.0
click at [496, 356] on form "Route Details Place of loading Road / Inland Road / Inland Origin * Germany Mai…" at bounding box center [806, 386] width 1193 height 696
paste textarea "DU 461"
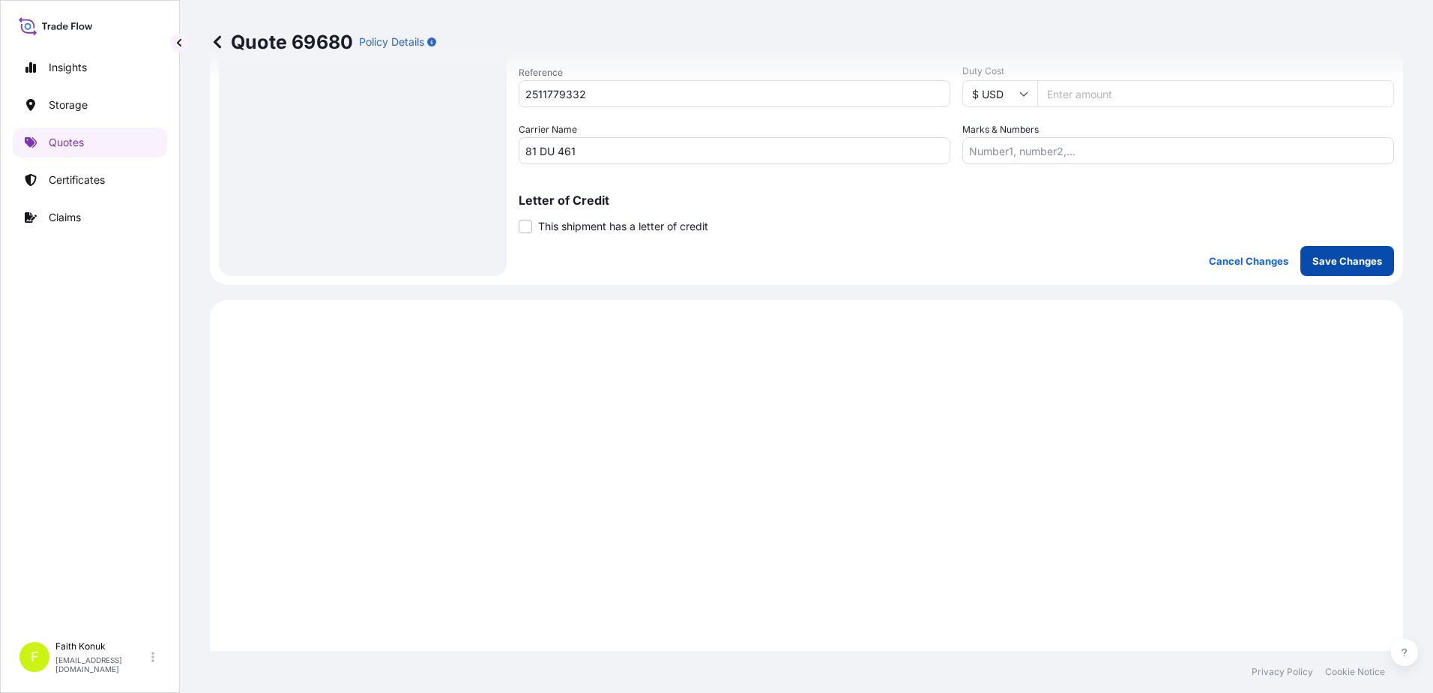
type textarea "Veri İletim Cihazları 2 KAP - 720,00 KG 81 DU 461 INSURANCE PREMIUM EURO 100 (T…"
click at [1356, 253] on p "Save Changes" at bounding box center [1347, 260] width 70 height 15
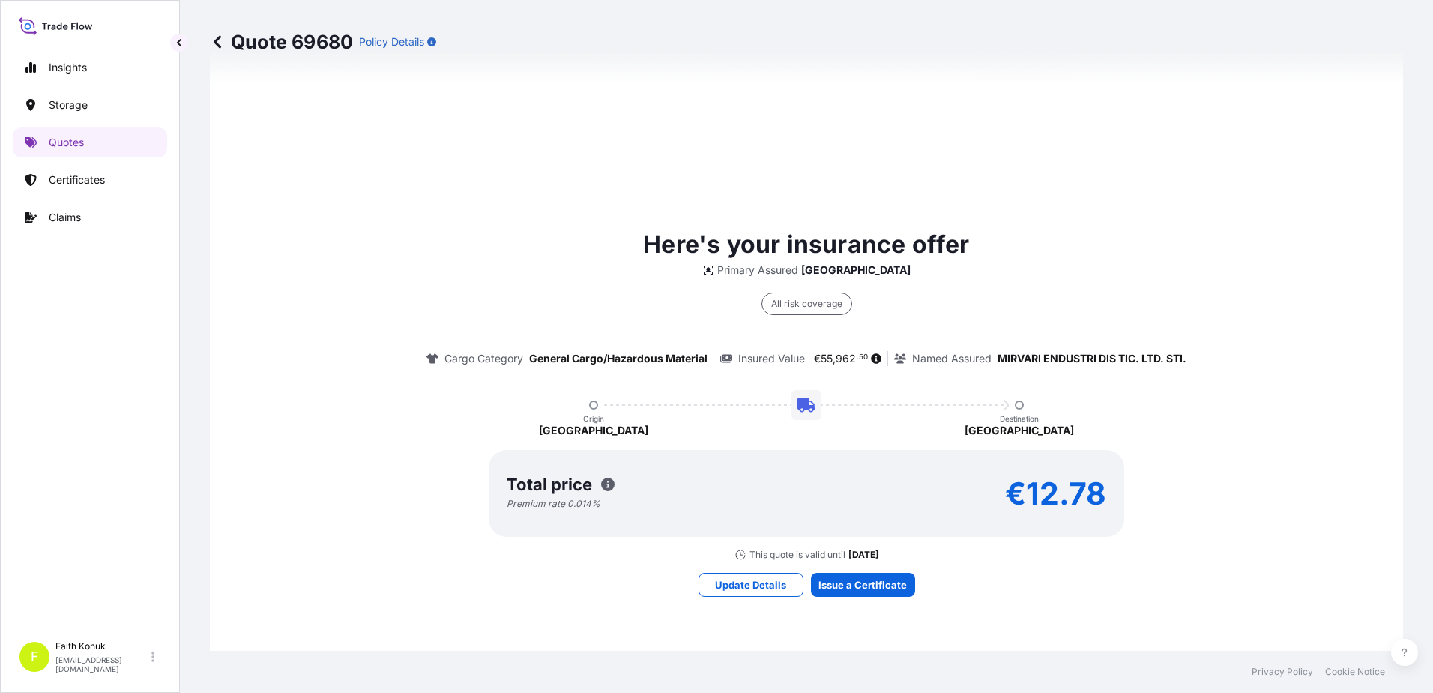
select select "Inland"
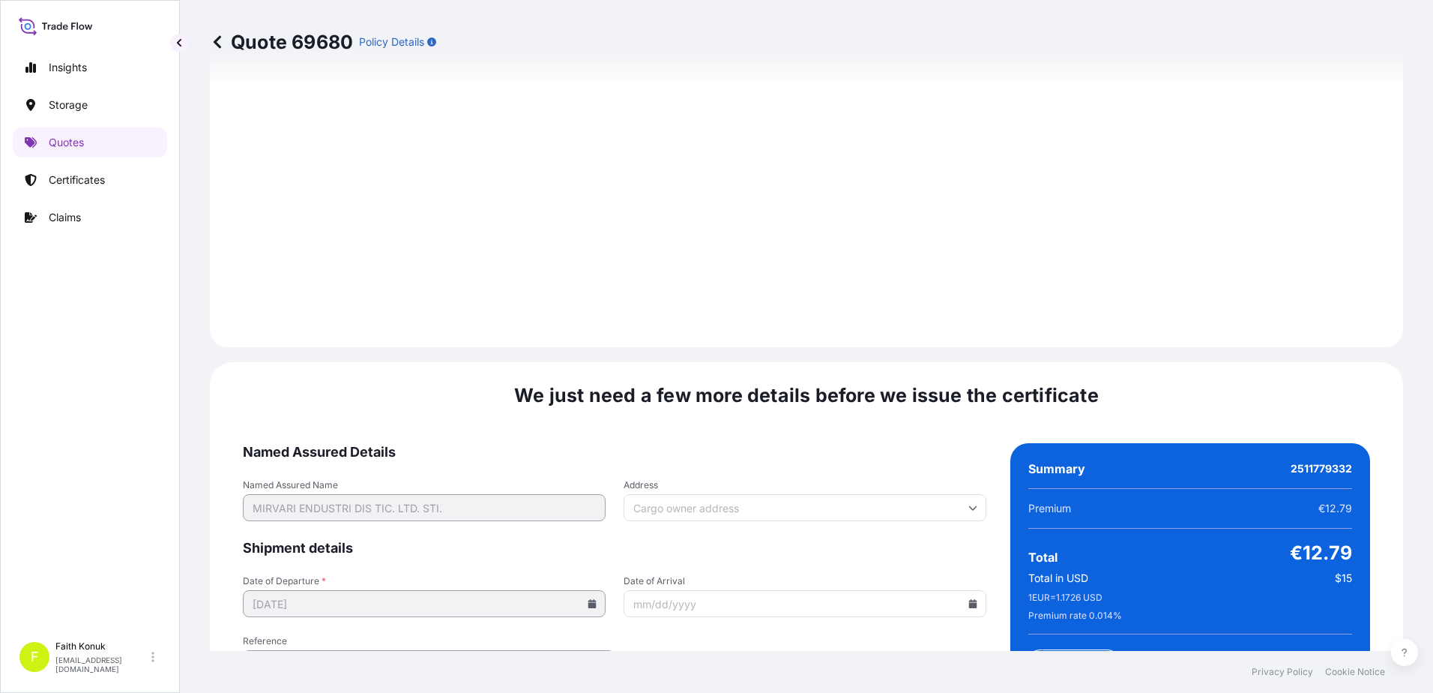
scroll to position [2211, 0]
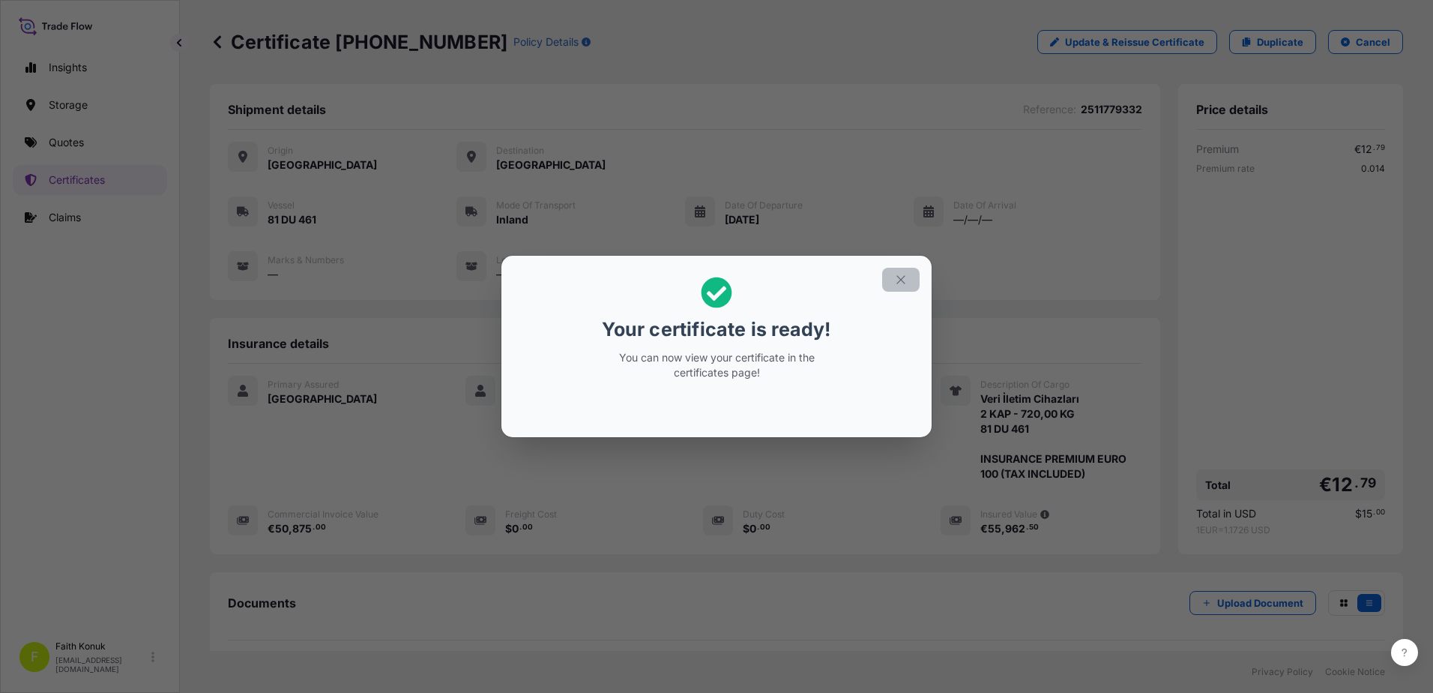
click at [903, 286] on icon "button" at bounding box center [900, 279] width 13 height 13
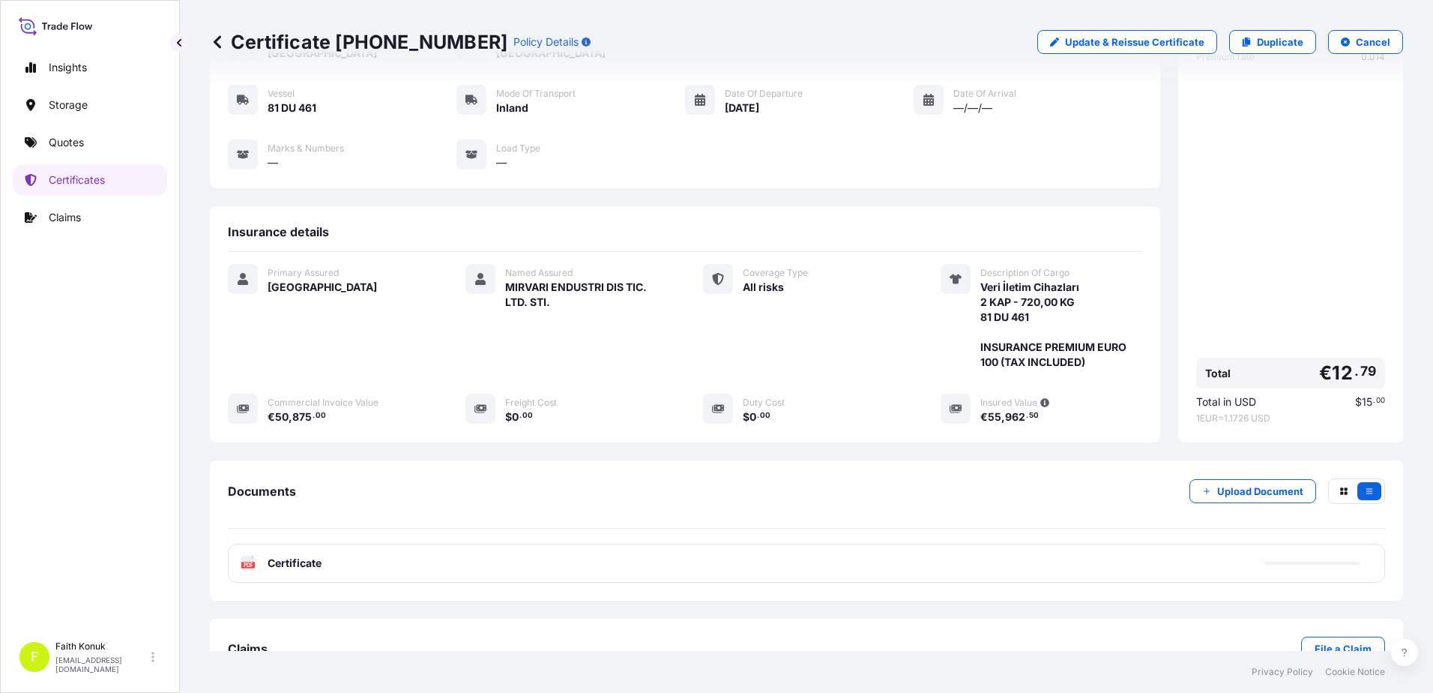
scroll to position [155, 0]
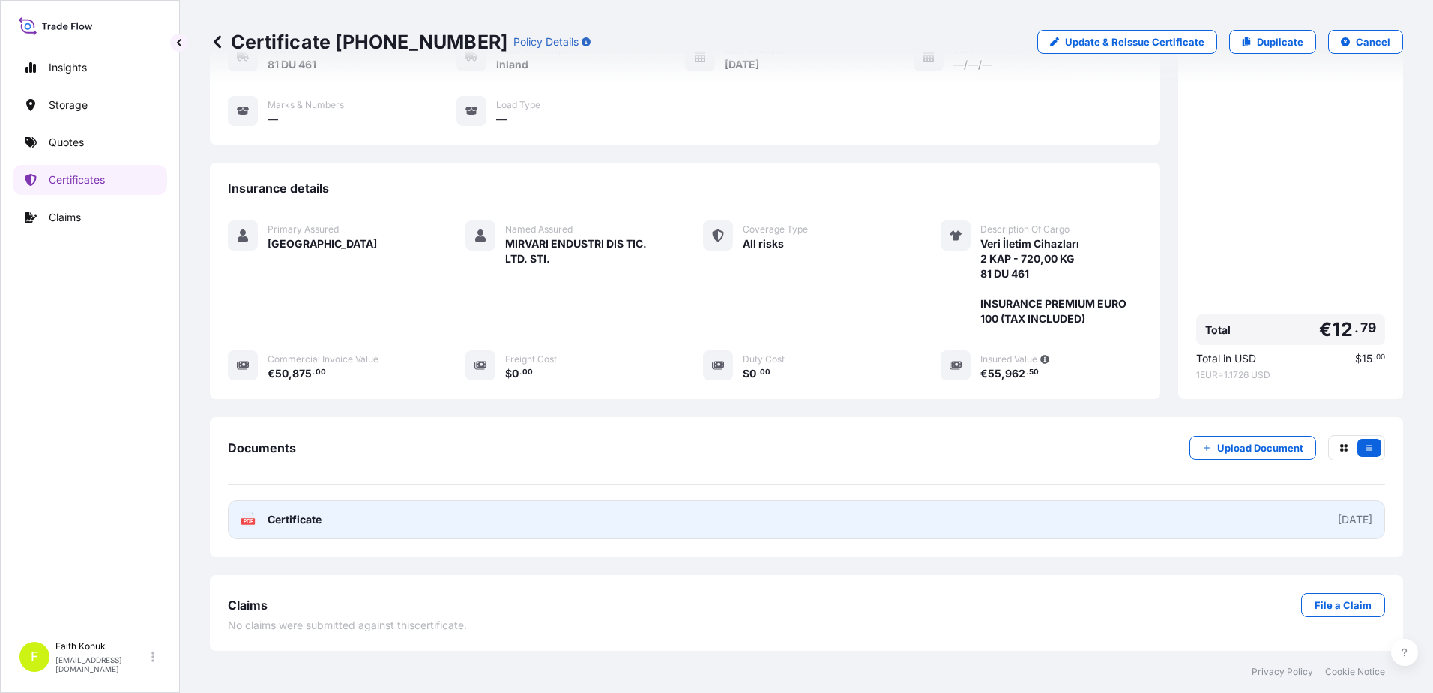
click at [263, 522] on div "PDF Certificate" at bounding box center [281, 519] width 81 height 15
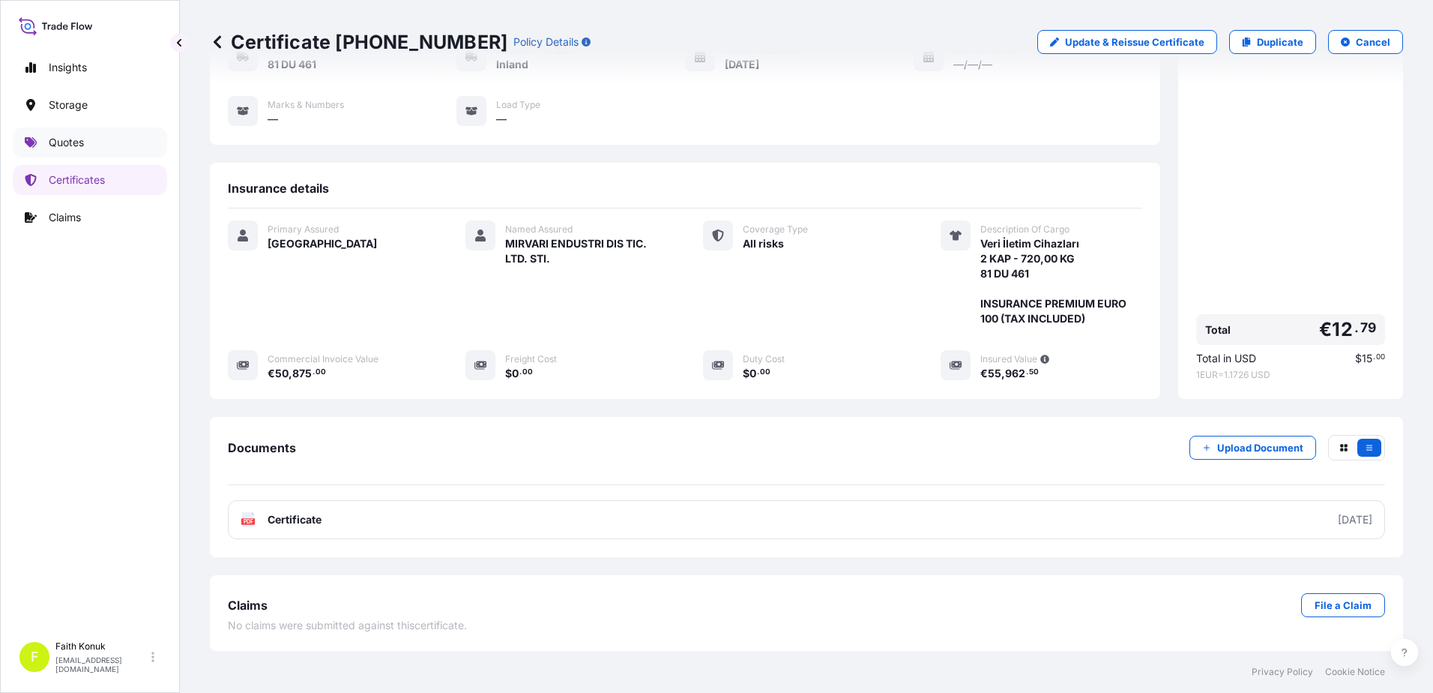
click at [90, 142] on link "Quotes" at bounding box center [90, 142] width 154 height 30
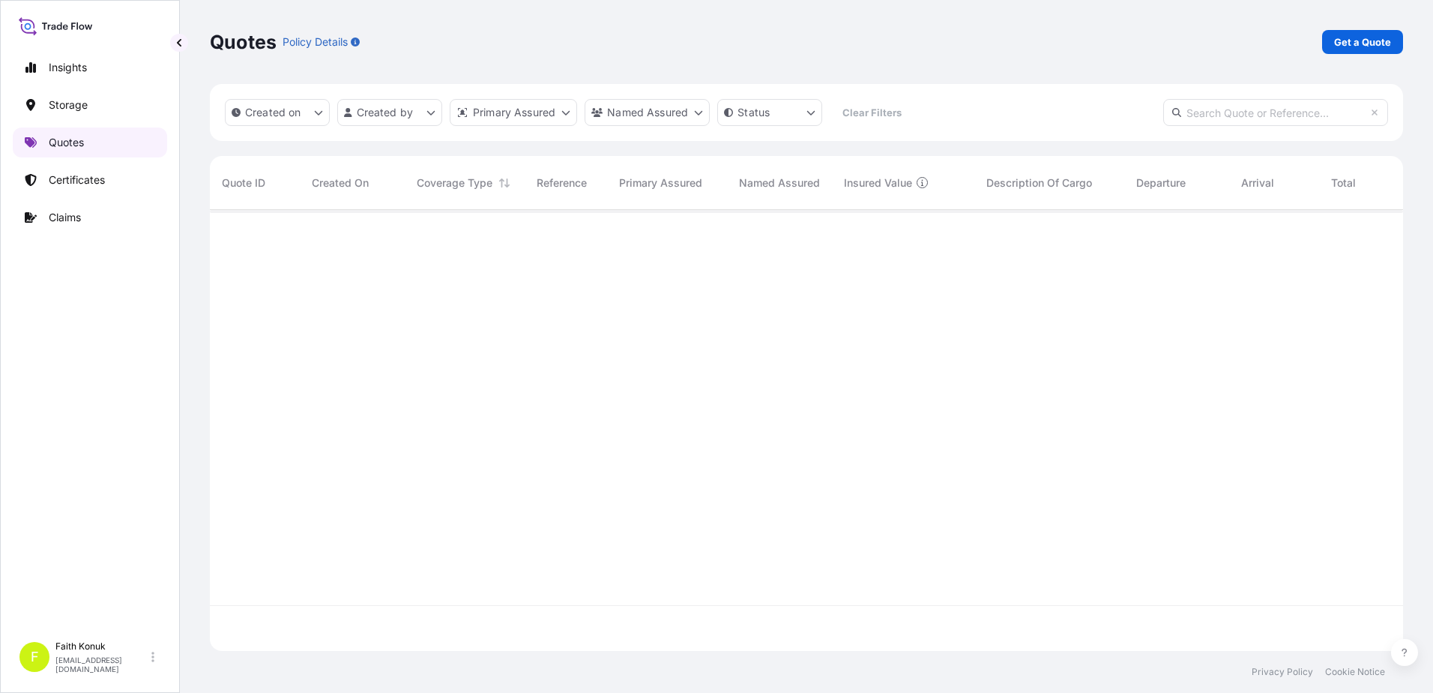
scroll to position [438, 1182]
click at [368, 242] on span "Goksu Uzun" at bounding box center [364, 243] width 73 height 12
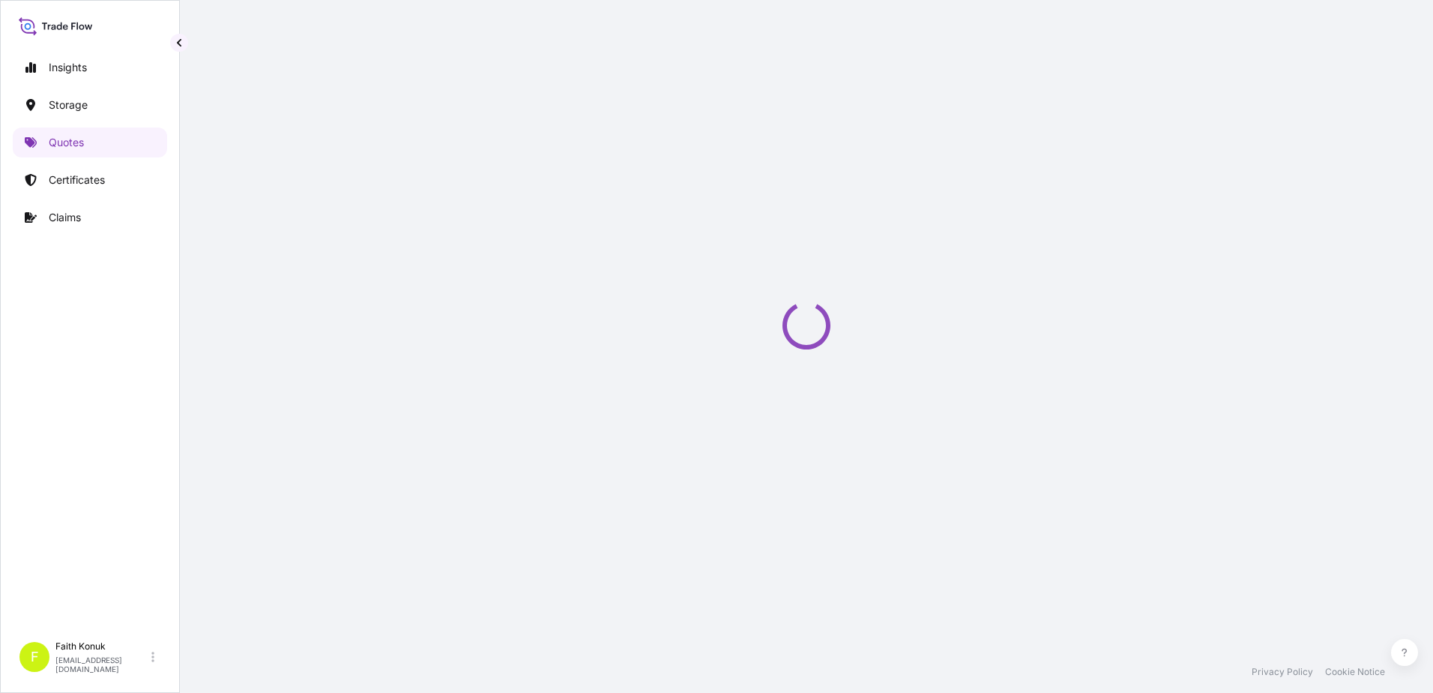
select select "Air"
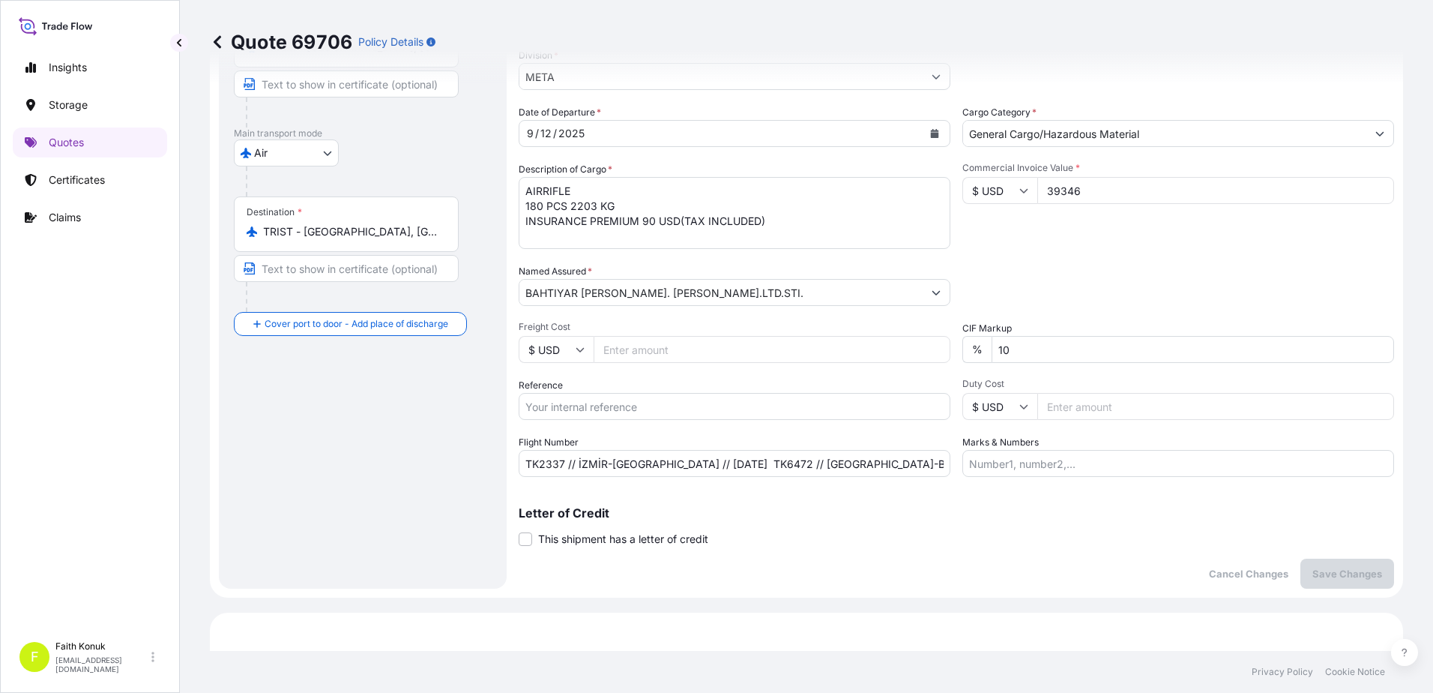
scroll to position [46, 0]
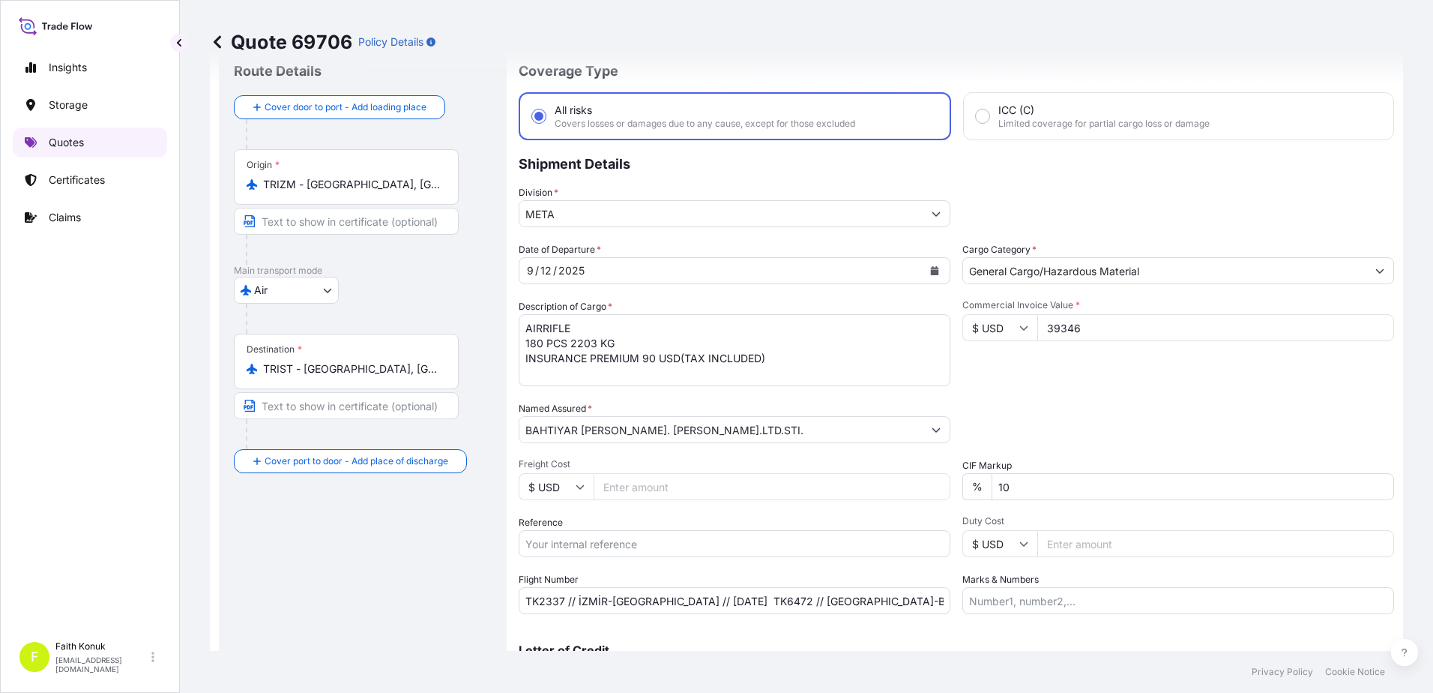
click at [73, 142] on p "Quotes" at bounding box center [66, 142] width 35 height 15
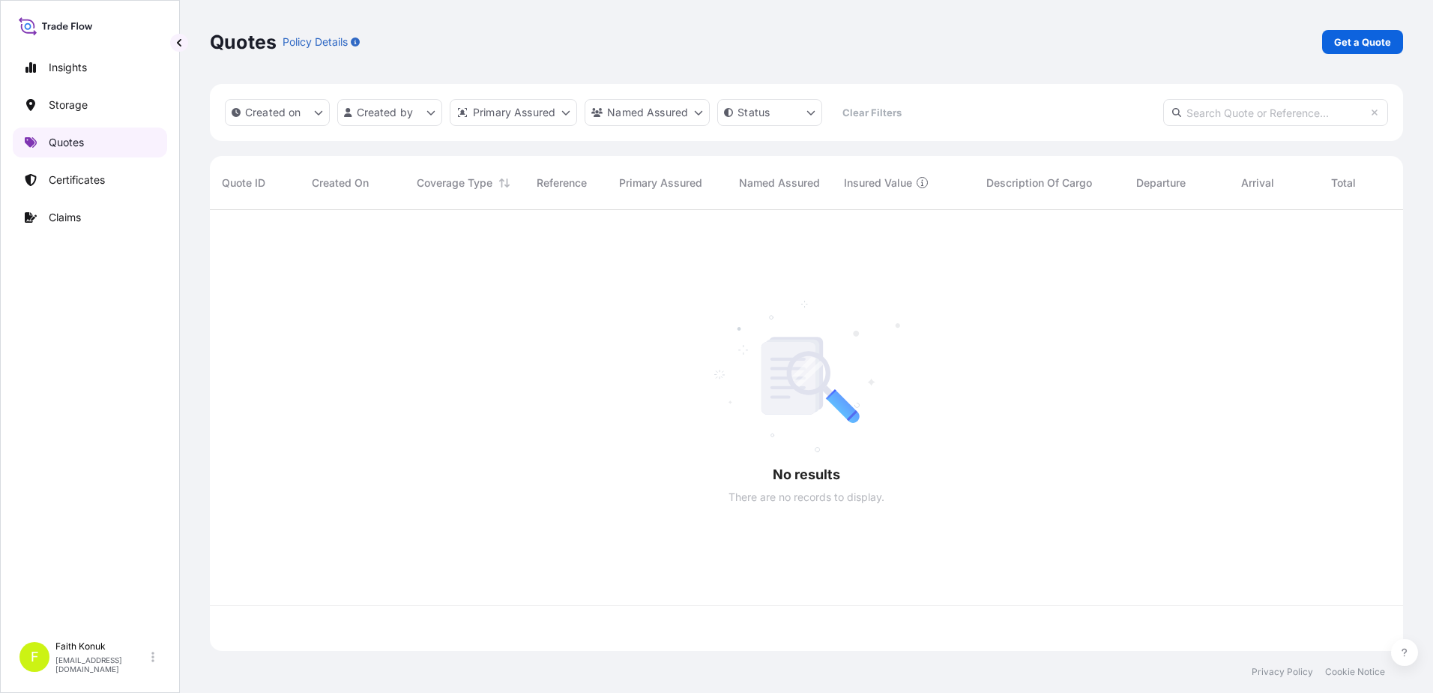
scroll to position [438, 1182]
